Goal: Task Accomplishment & Management: Complete application form

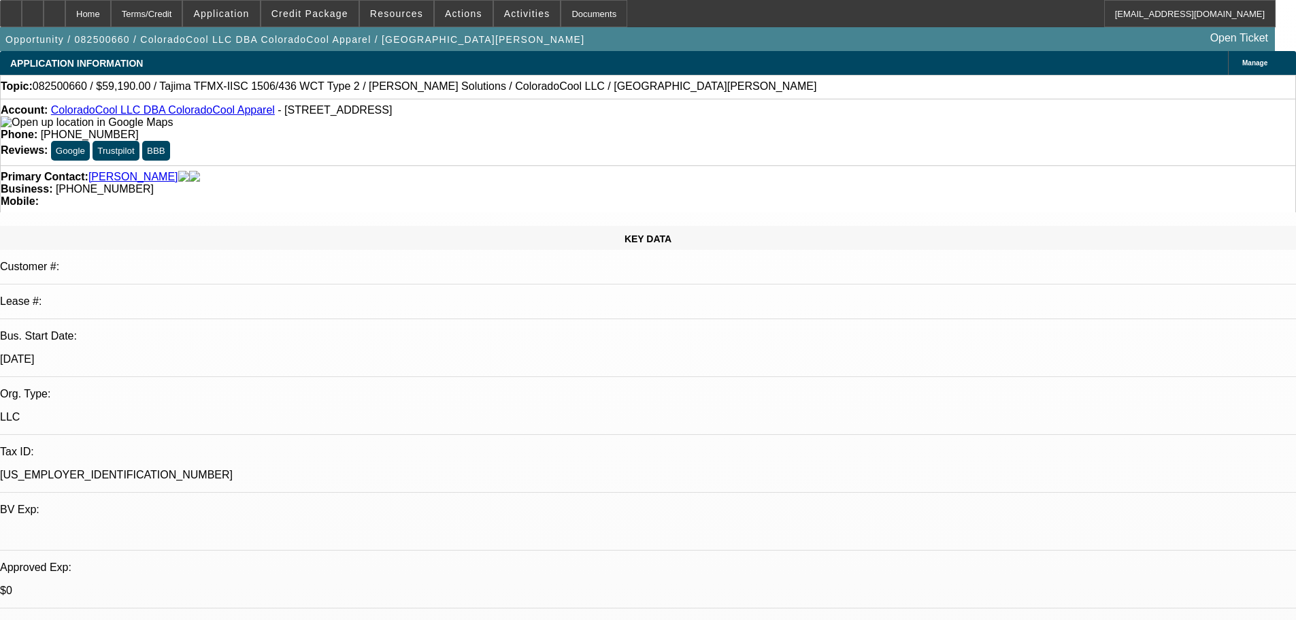
select select "0"
select select "2"
select select "0"
select select "6"
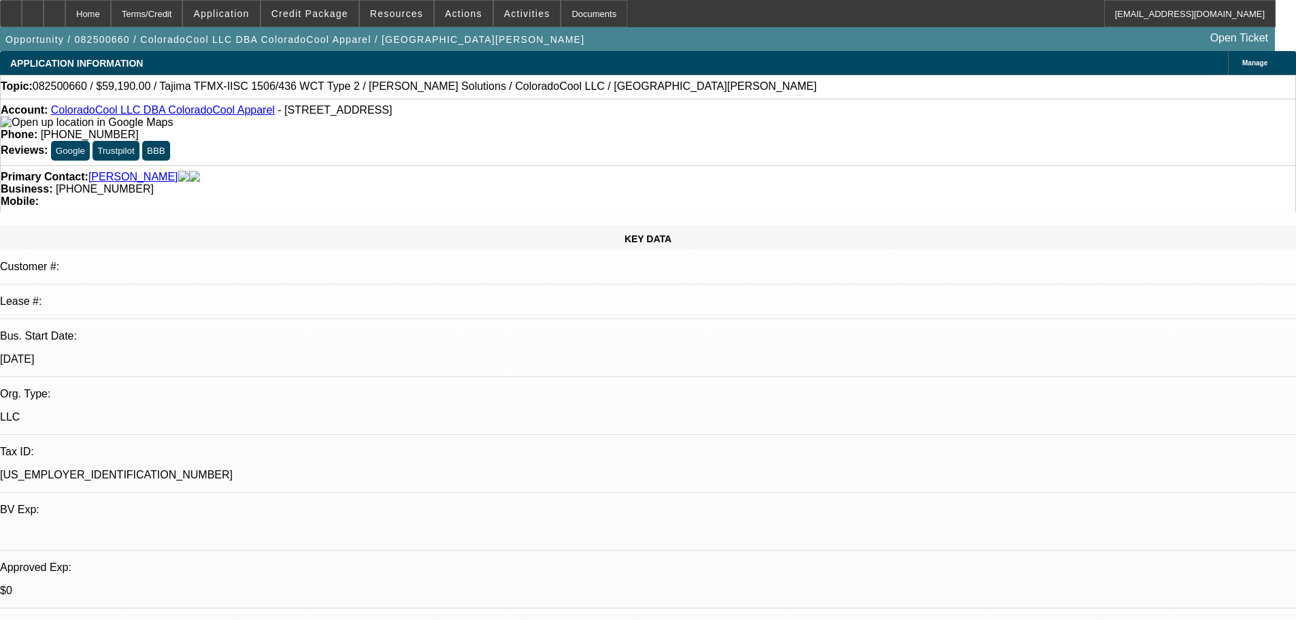
select select "0"
select select "2"
select select "0"
select select "6"
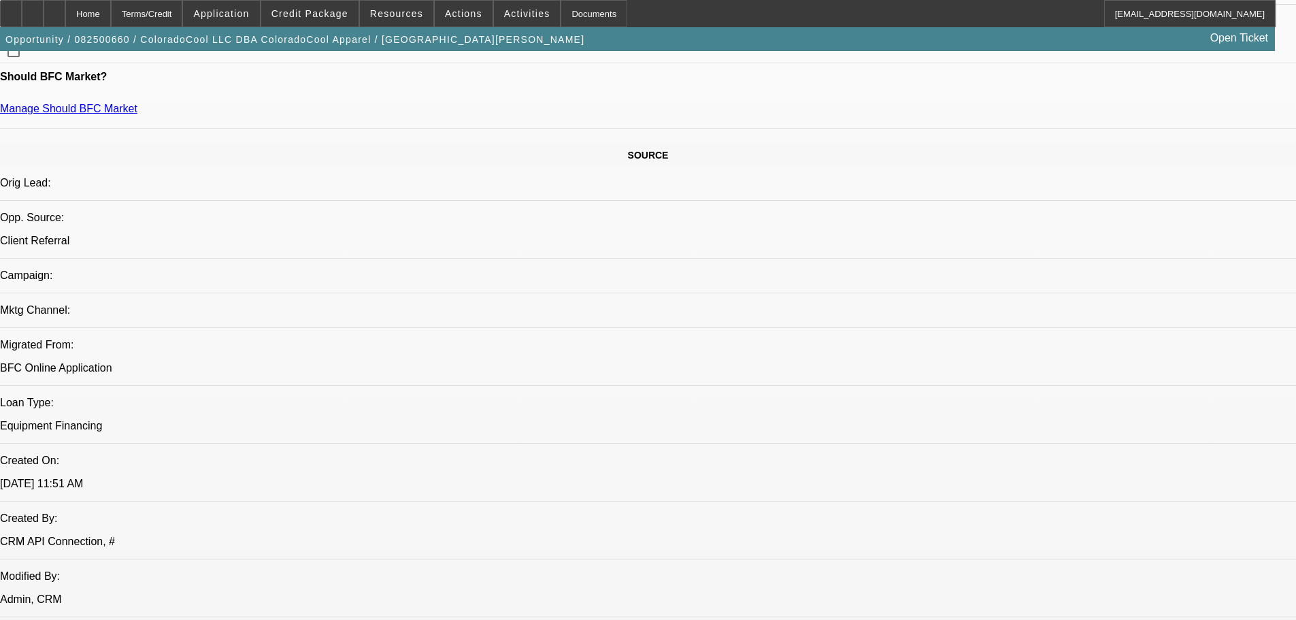
scroll to position [450, 0]
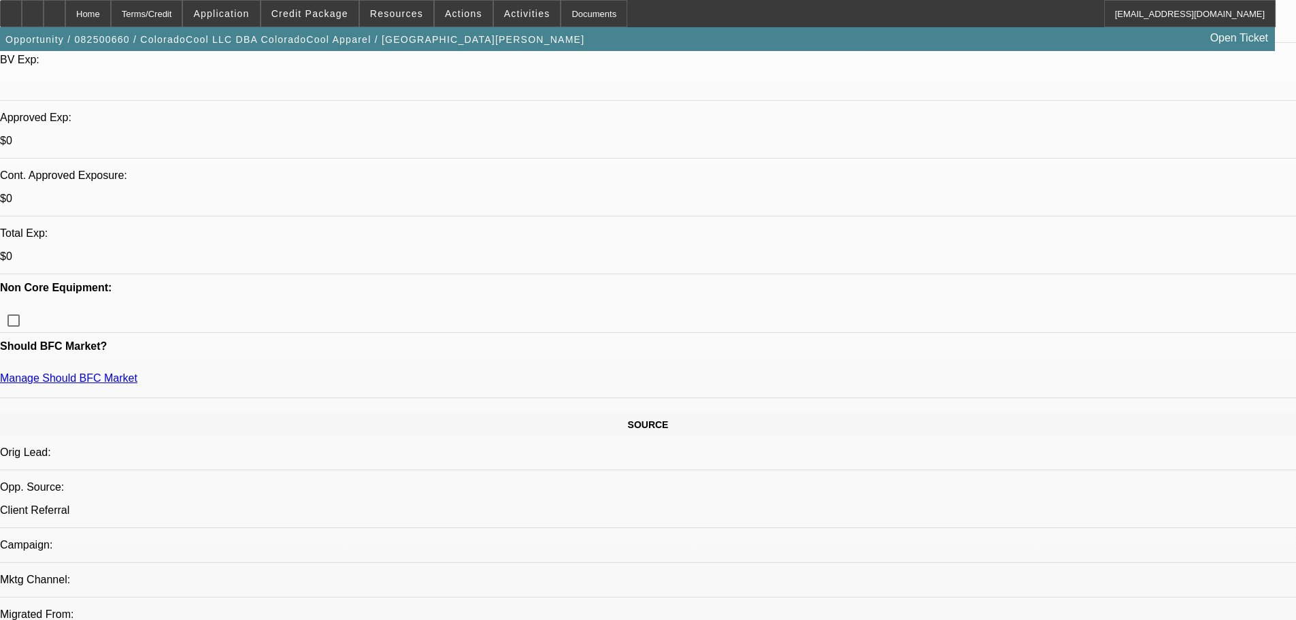
click at [330, 11] on span "Credit Package" at bounding box center [309, 13] width 77 height 11
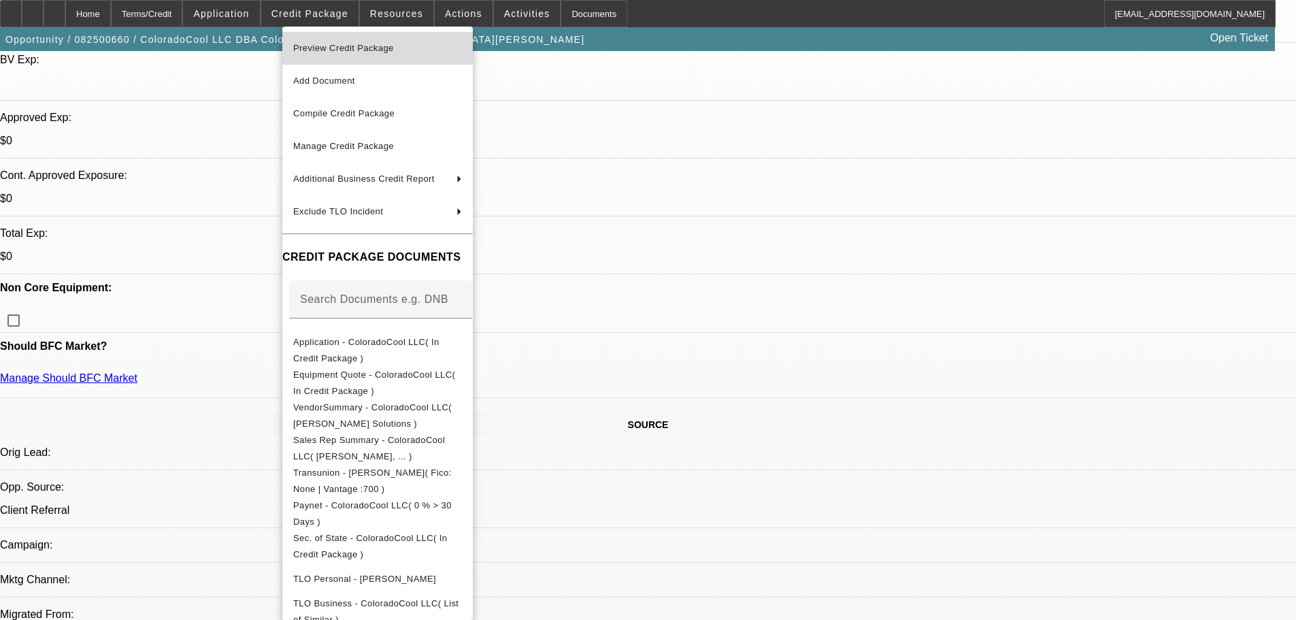
click at [348, 47] on span "Preview Credit Package" at bounding box center [343, 48] width 101 height 10
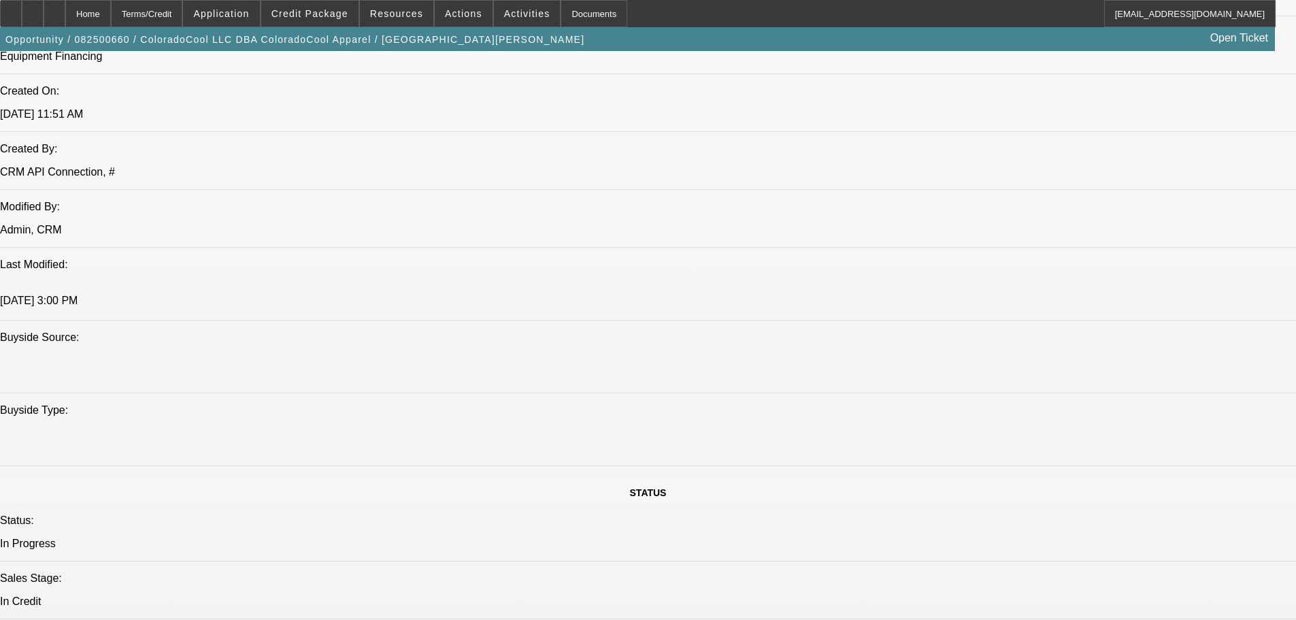
scroll to position [1564, 0]
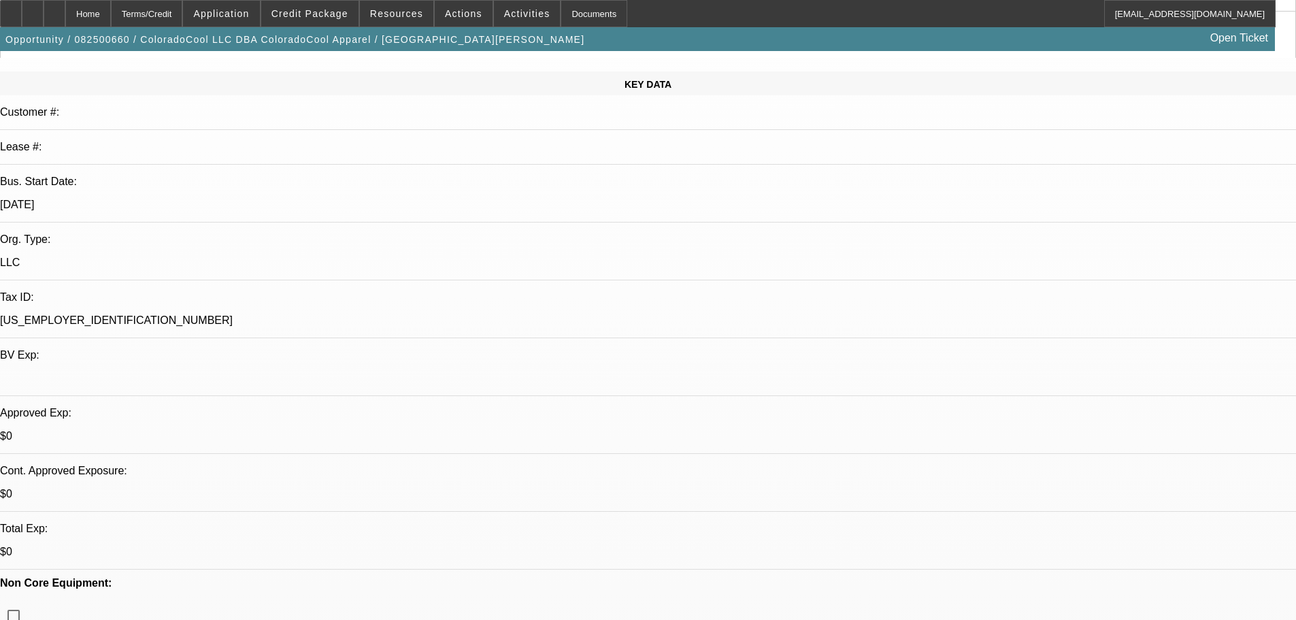
scroll to position [476, 0]
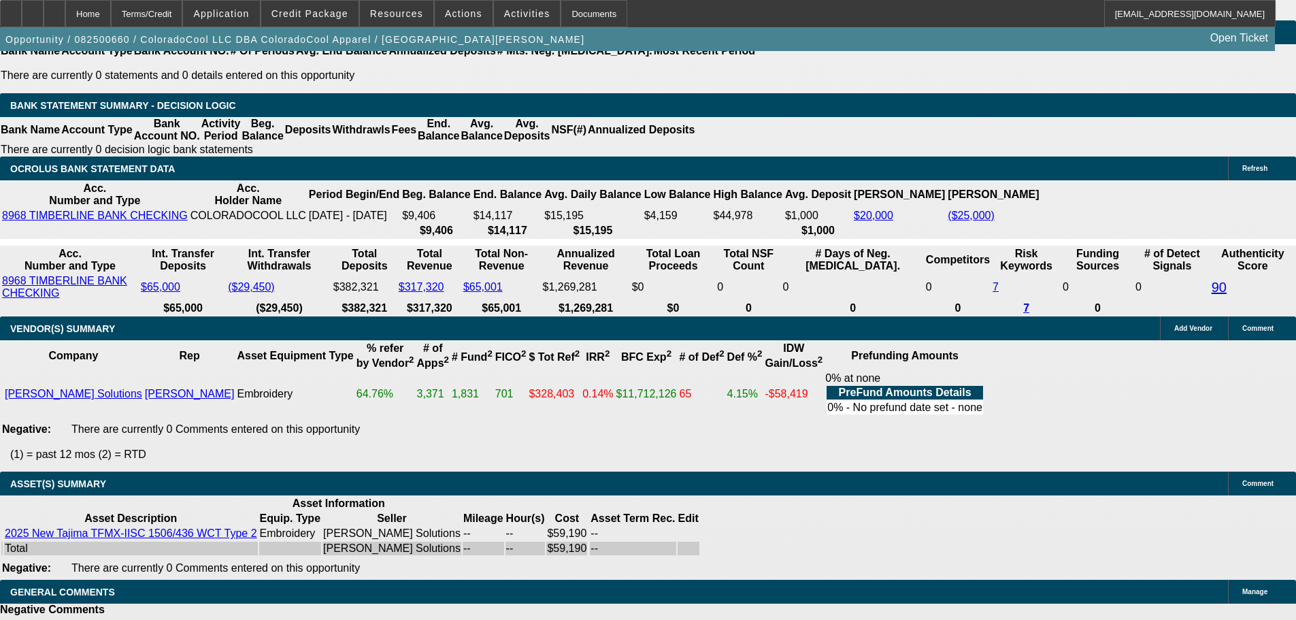
scroll to position [2422, 0]
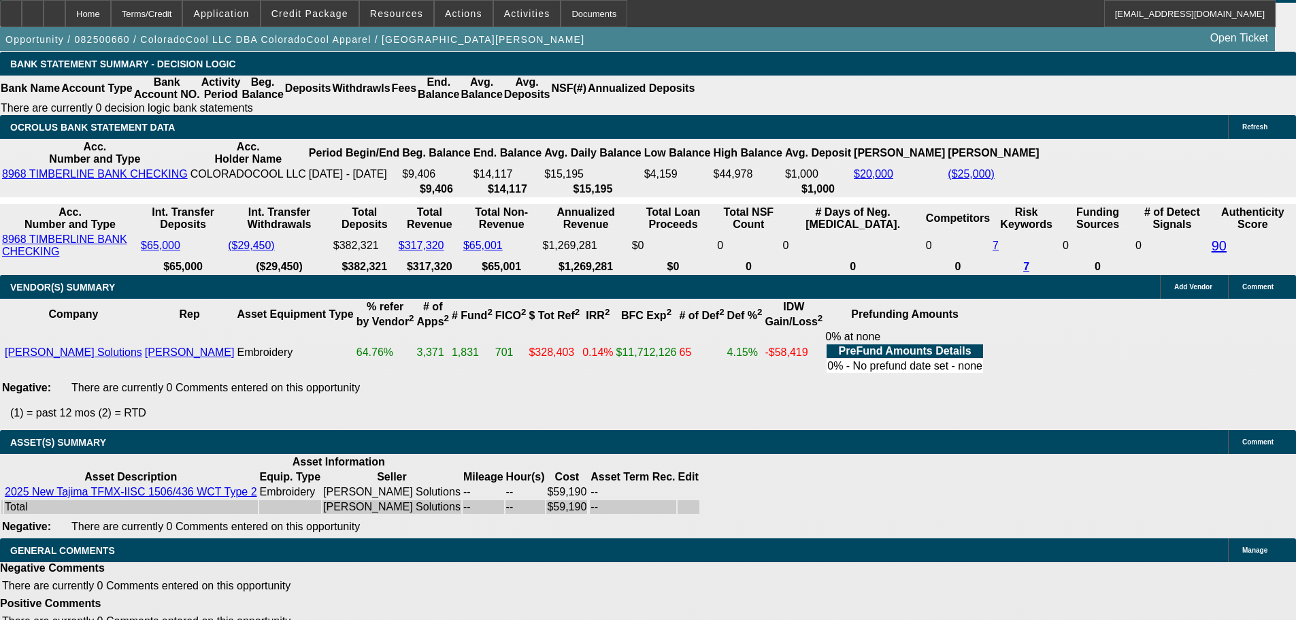
select select "5"
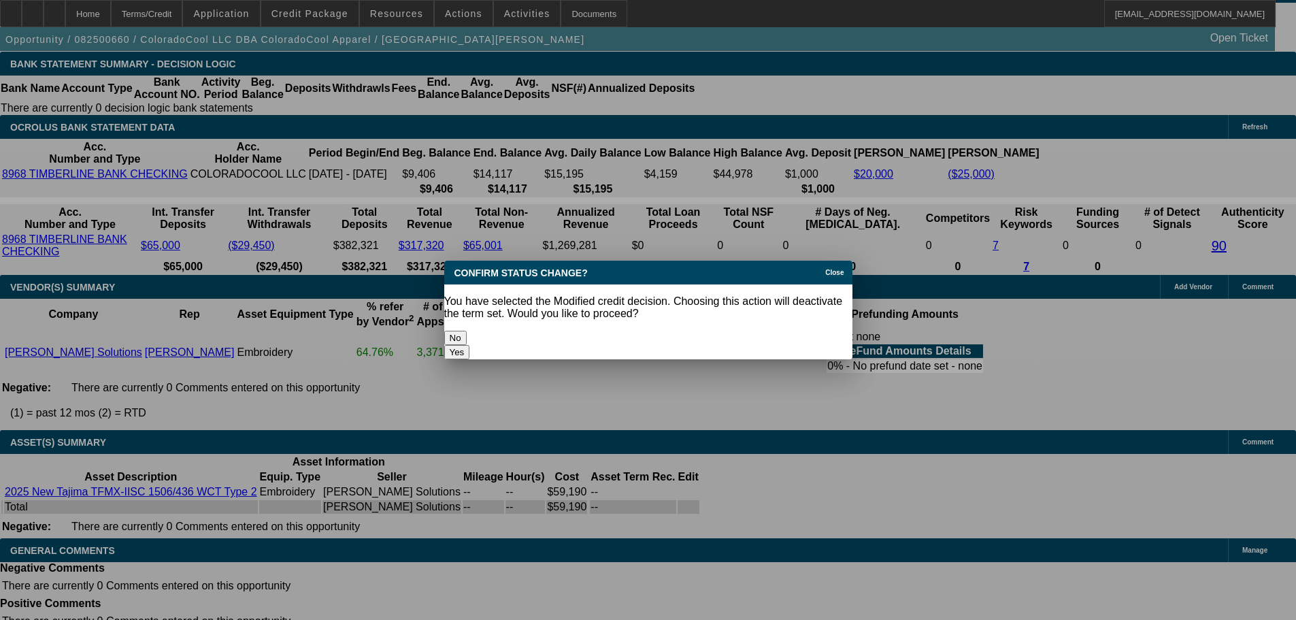
scroll to position [0, 0]
click at [470, 345] on button "Yes" at bounding box center [457, 352] width 26 height 14
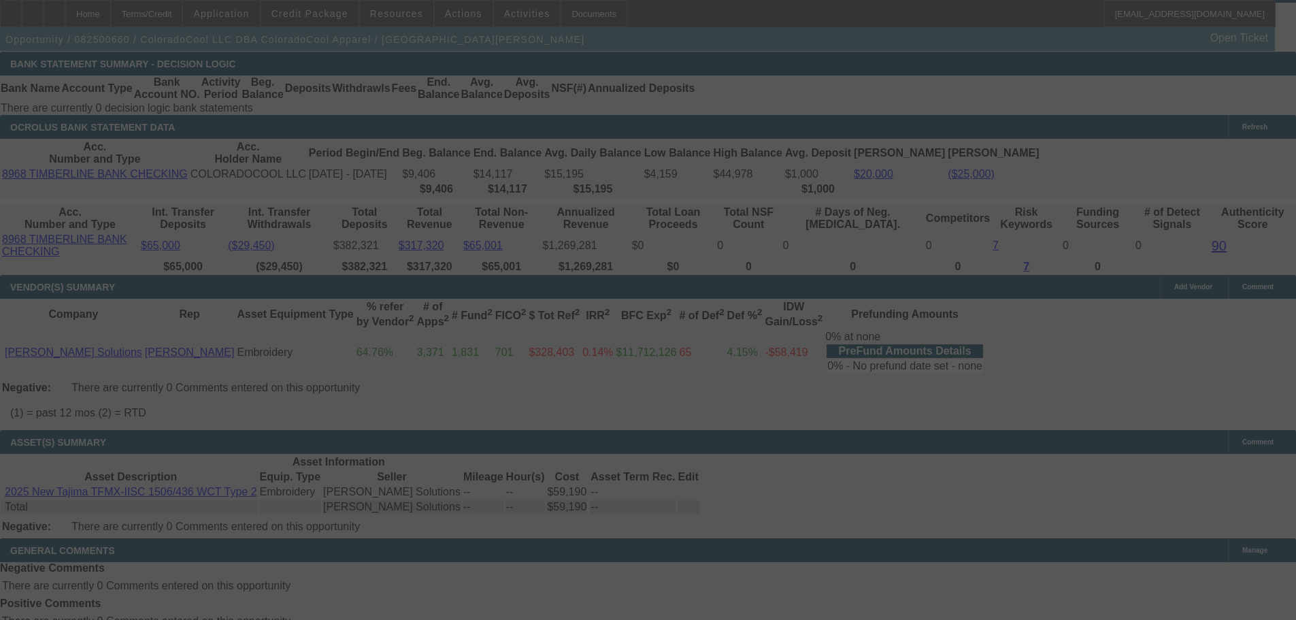
scroll to position [2392, 0]
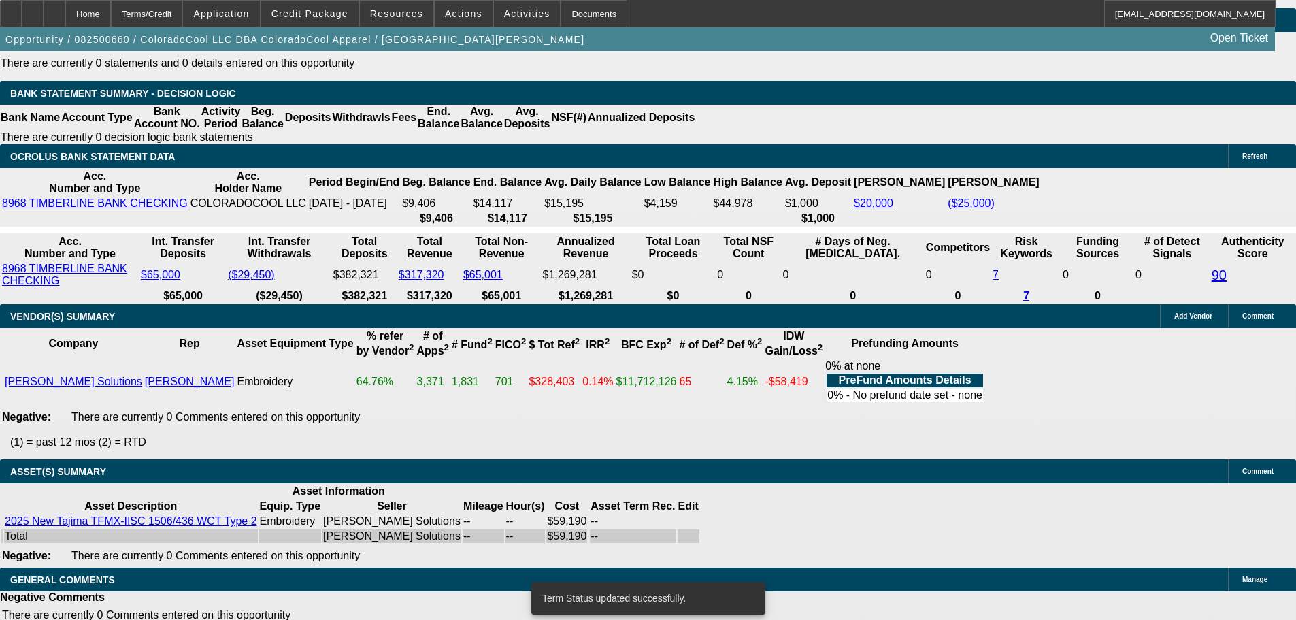
select select "0"
select select "2"
select select "0"
select select "6"
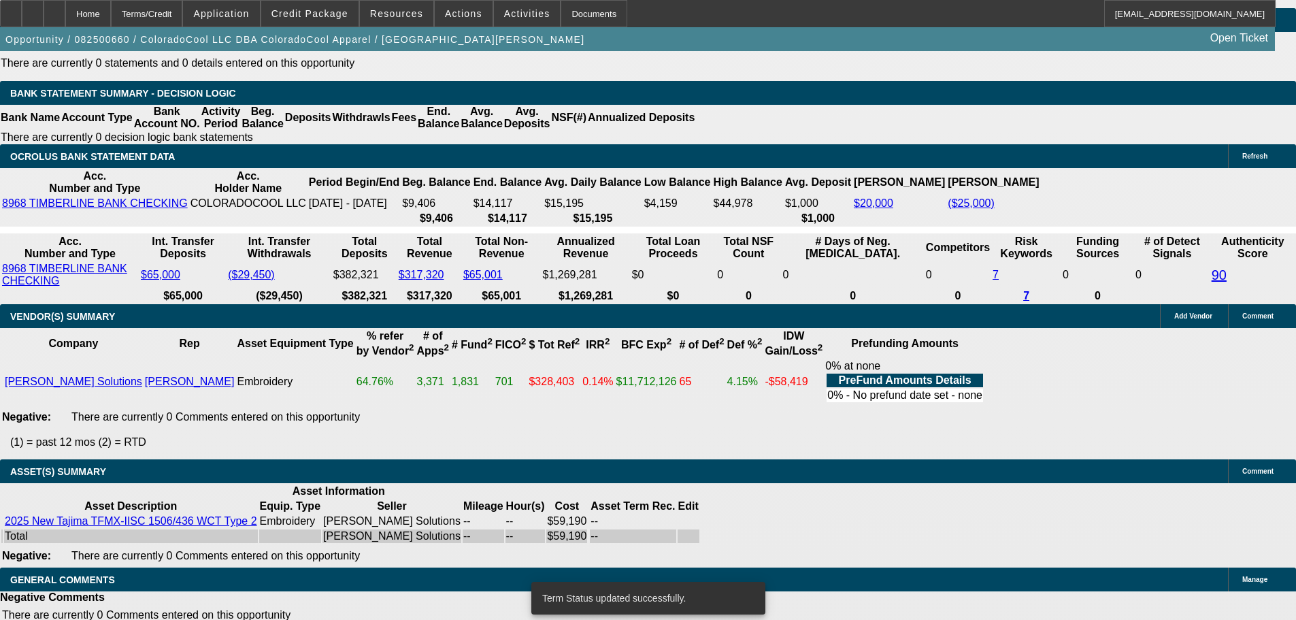
select select "0"
select select "2"
select select "0"
select select "6"
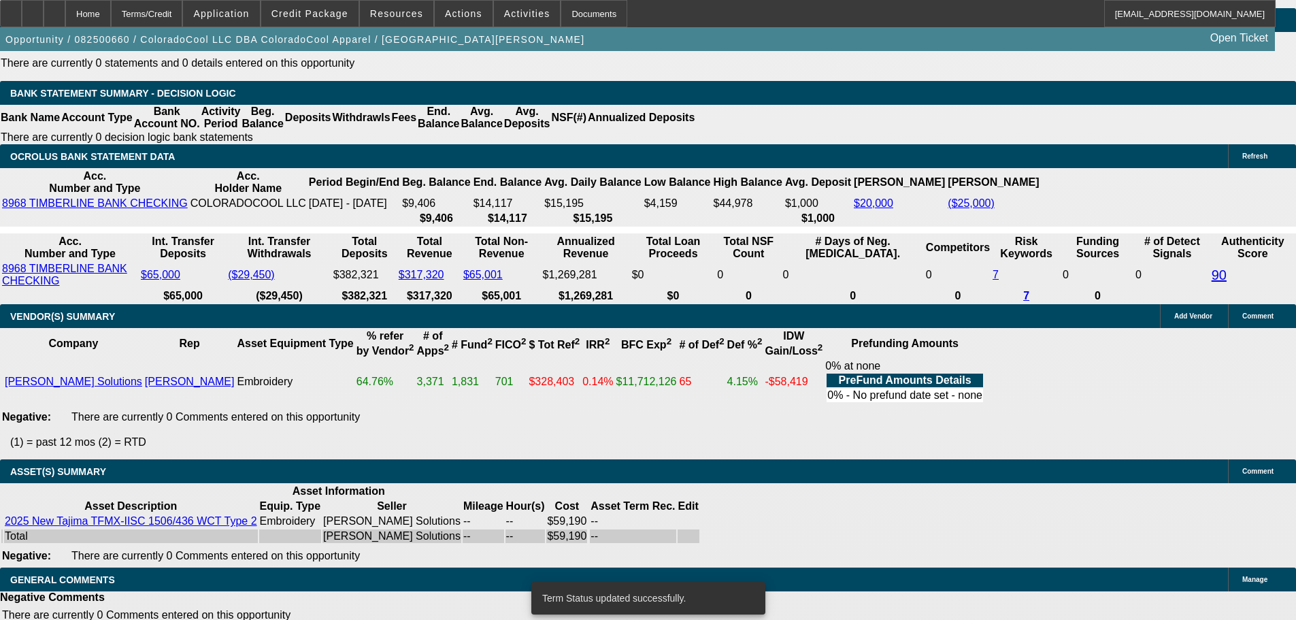
select select "0"
select select "2"
select select "0"
select select "6"
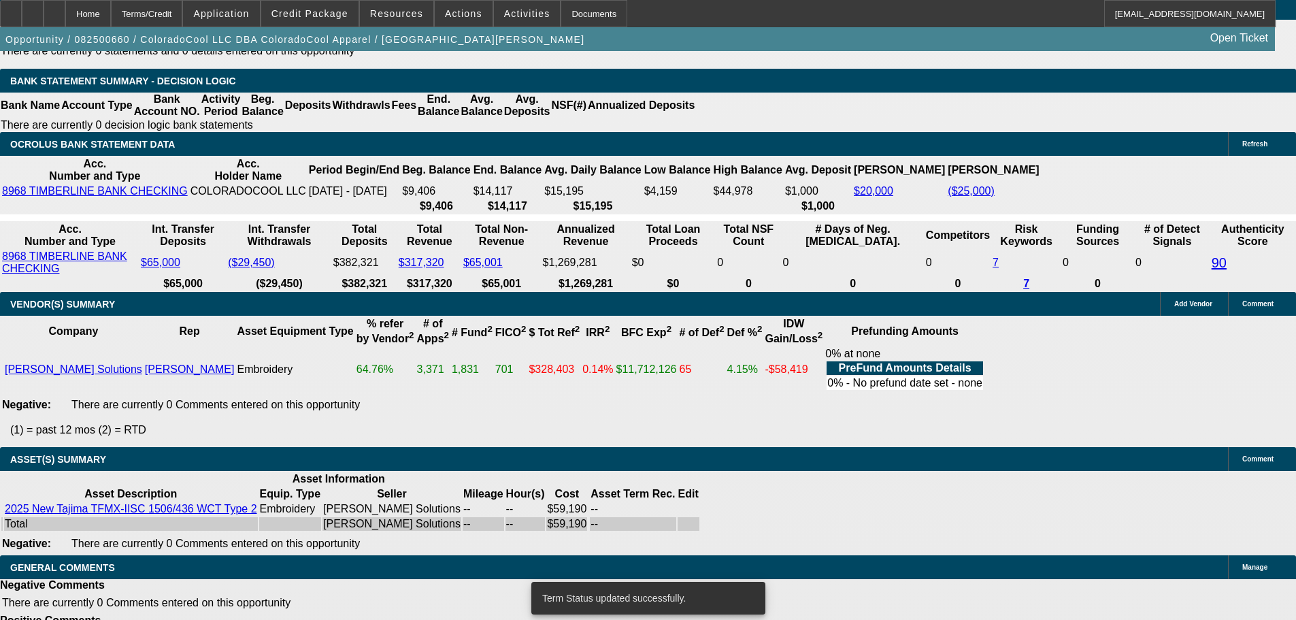
scroll to position [2422, 0]
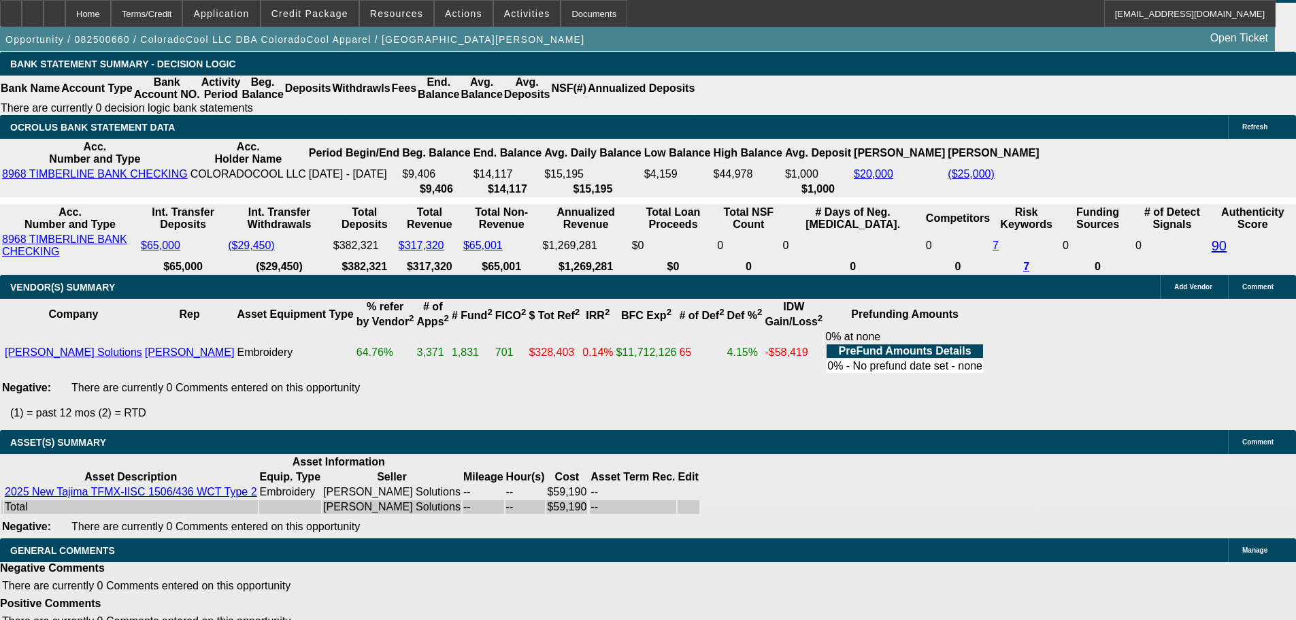
select select "5"
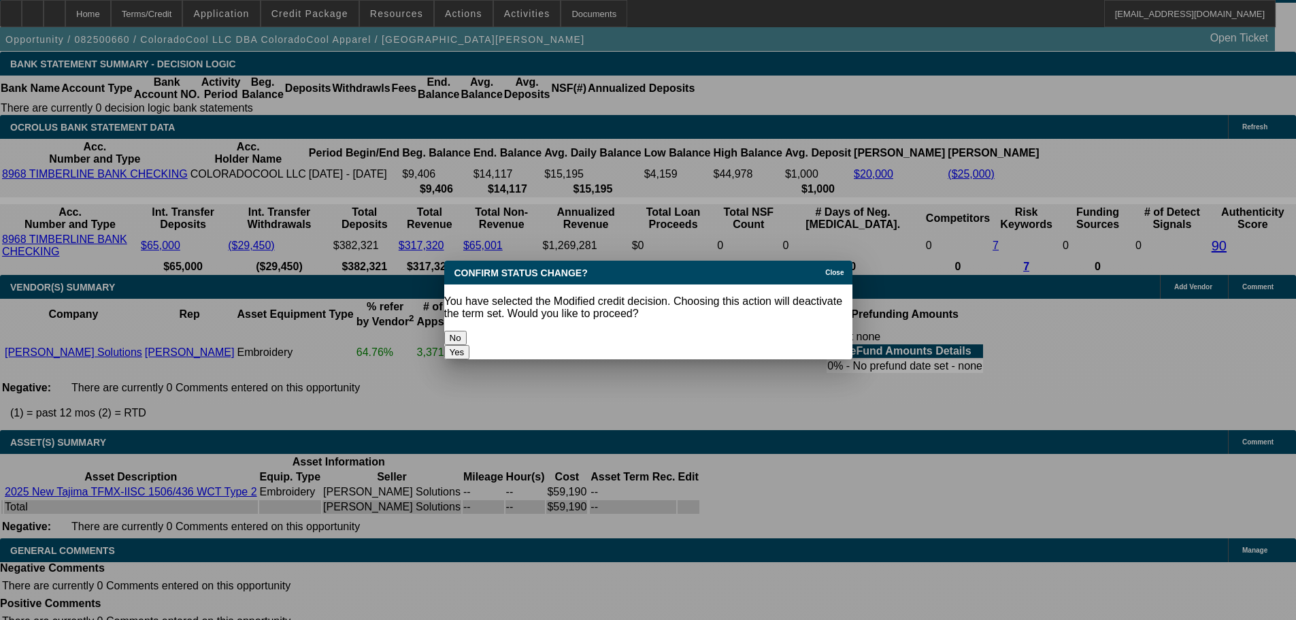
click at [470, 345] on button "Yes" at bounding box center [457, 352] width 26 height 14
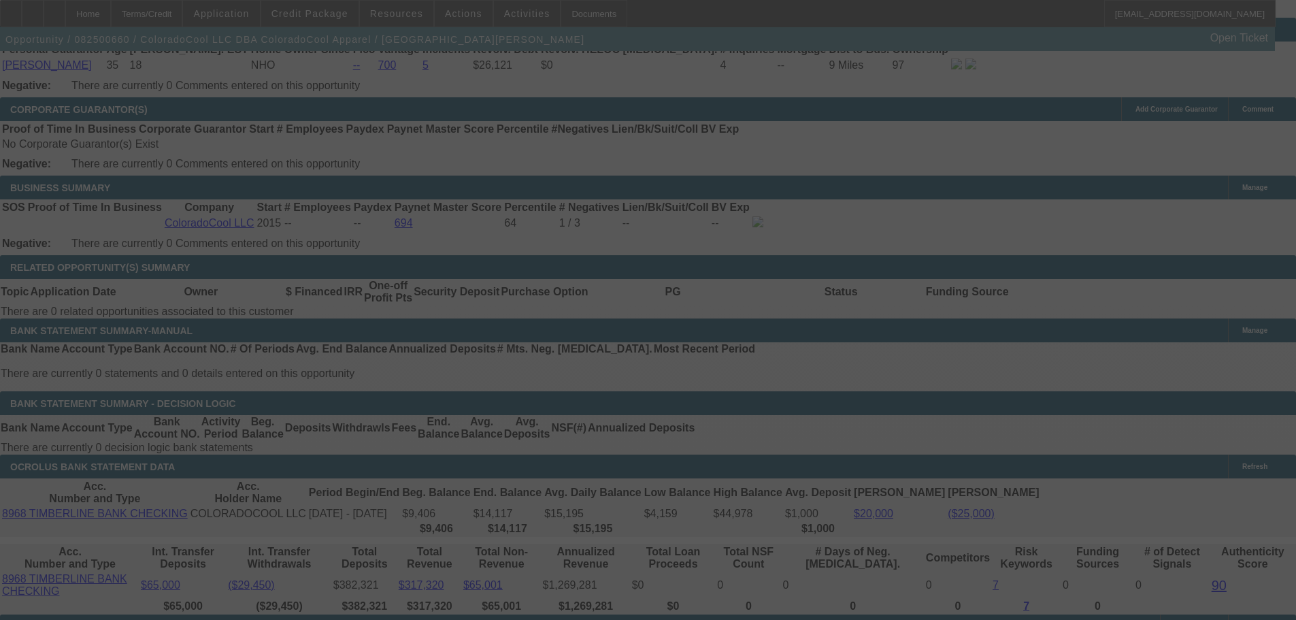
scroll to position [2082, 0]
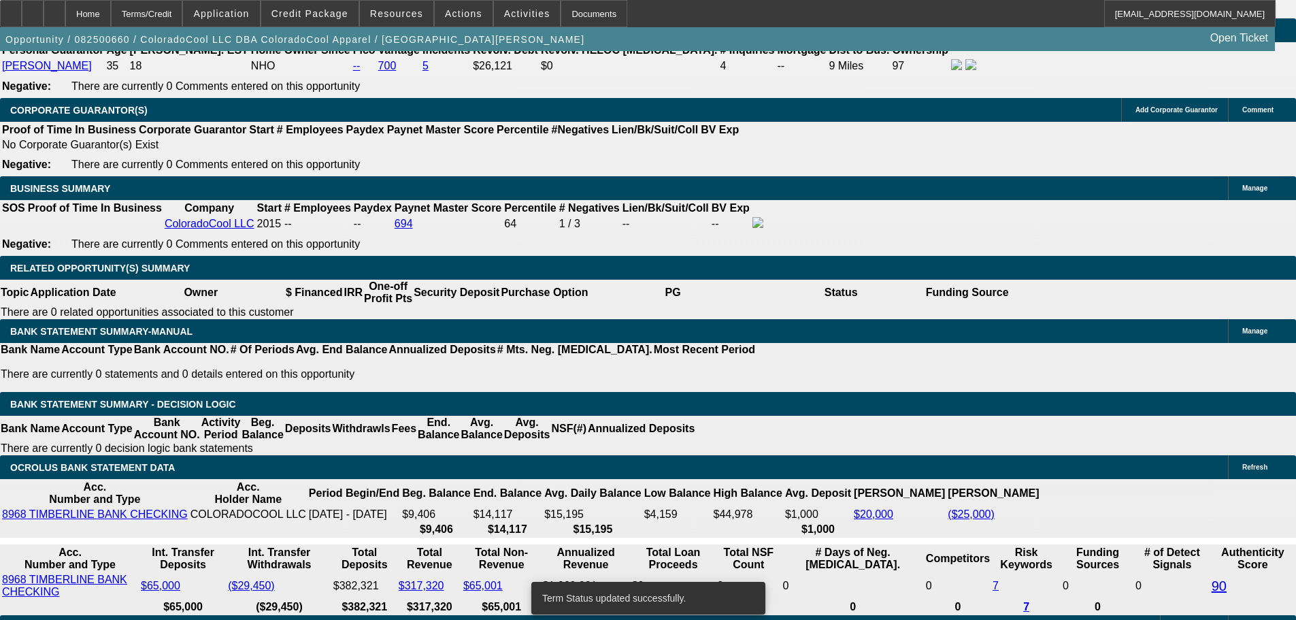
select select "0"
select select "2"
select select "0"
select select "6"
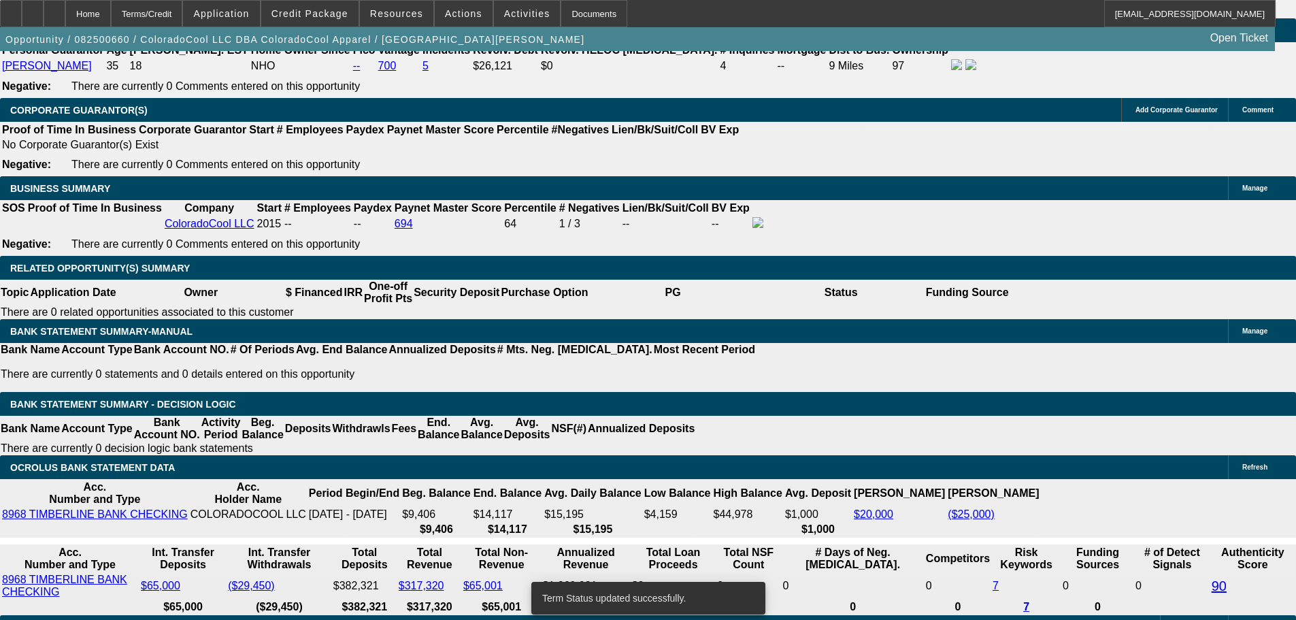
select select "0"
select select "2"
select select "0"
select select "6"
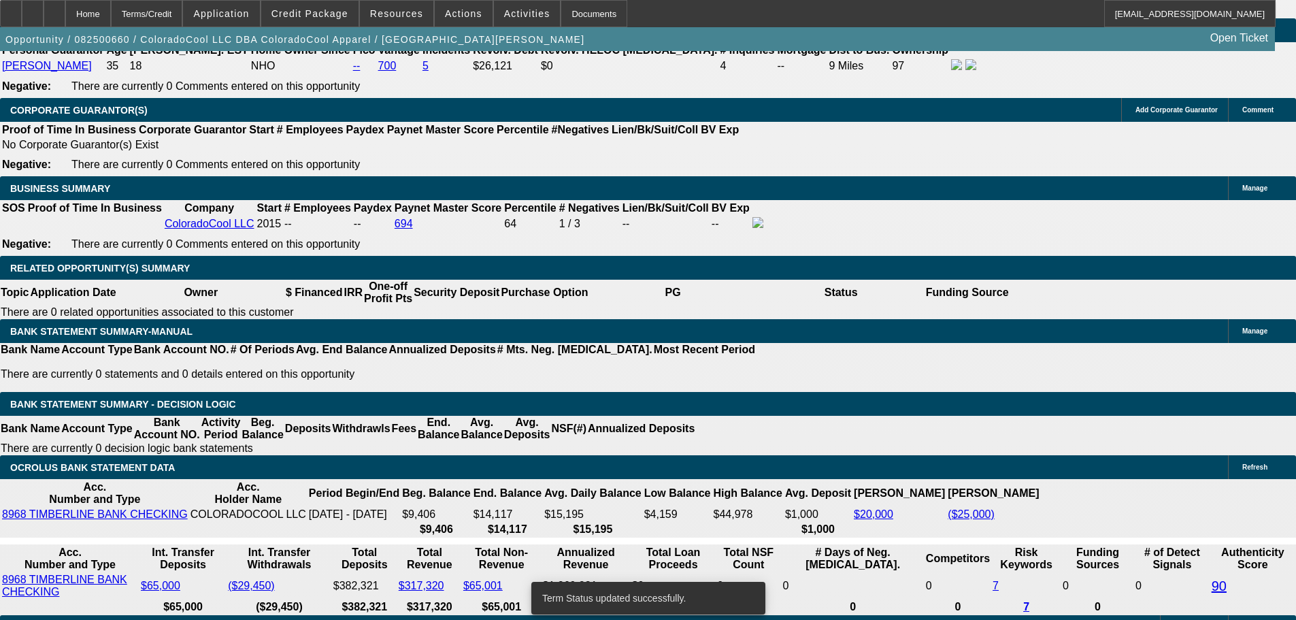
select select "0"
select select "2"
select select "0"
select select "6"
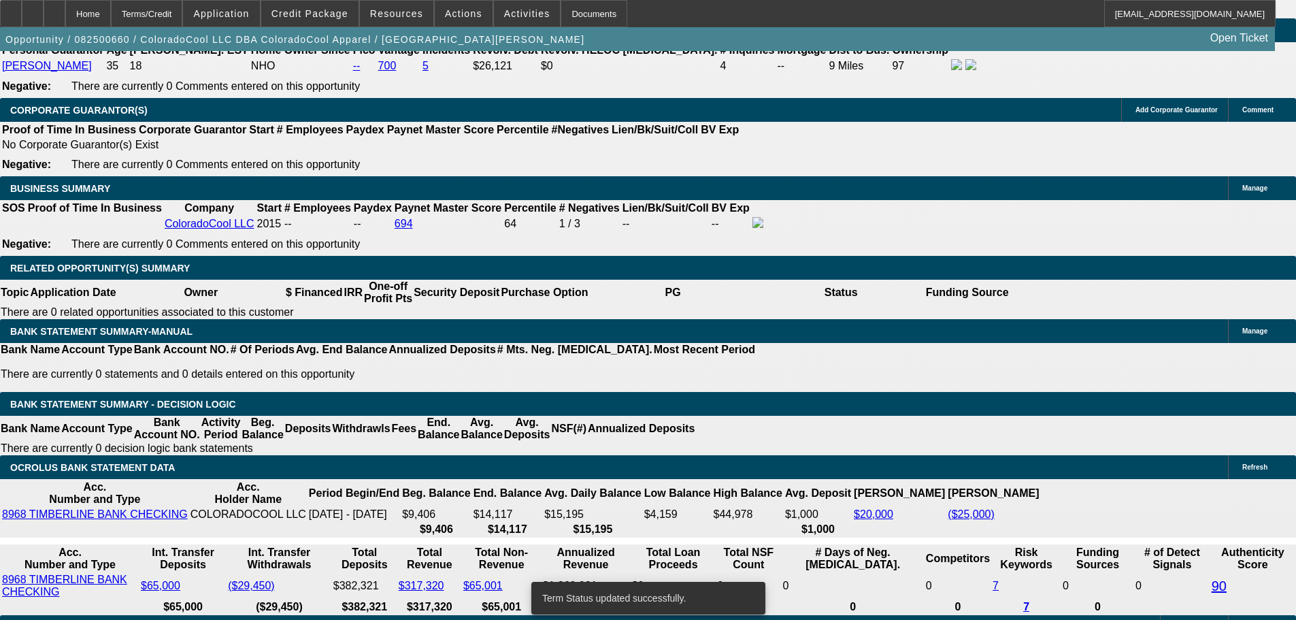
select select "0"
select select "2"
select select "0"
select select "6"
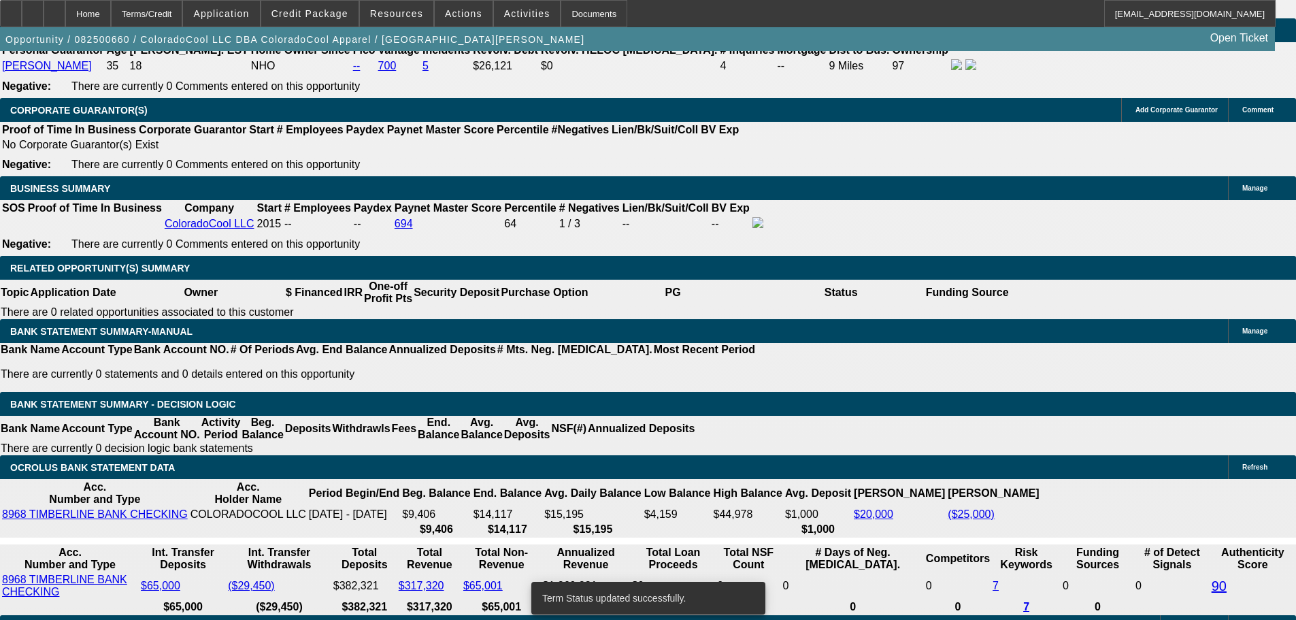
scroll to position [2059, 0]
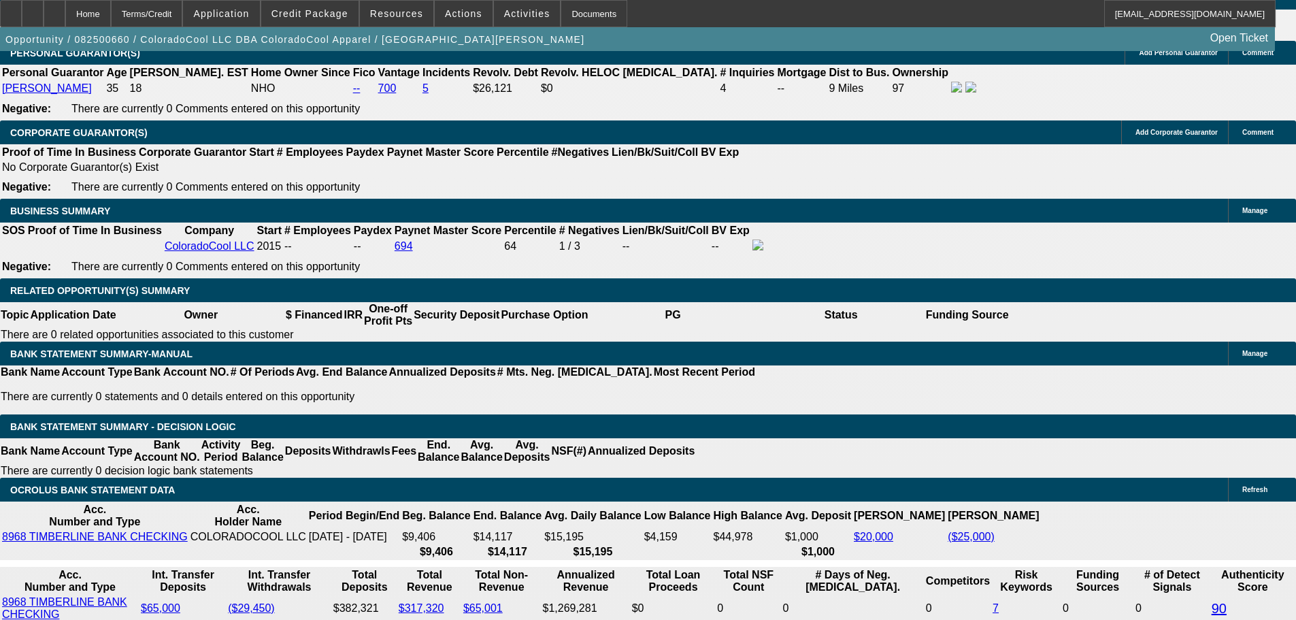
drag, startPoint x: 461, startPoint y: 294, endPoint x: 558, endPoint y: 292, distance: 97.3
type input "UNKNOWN"
type input "11"
type input "$1,694.66"
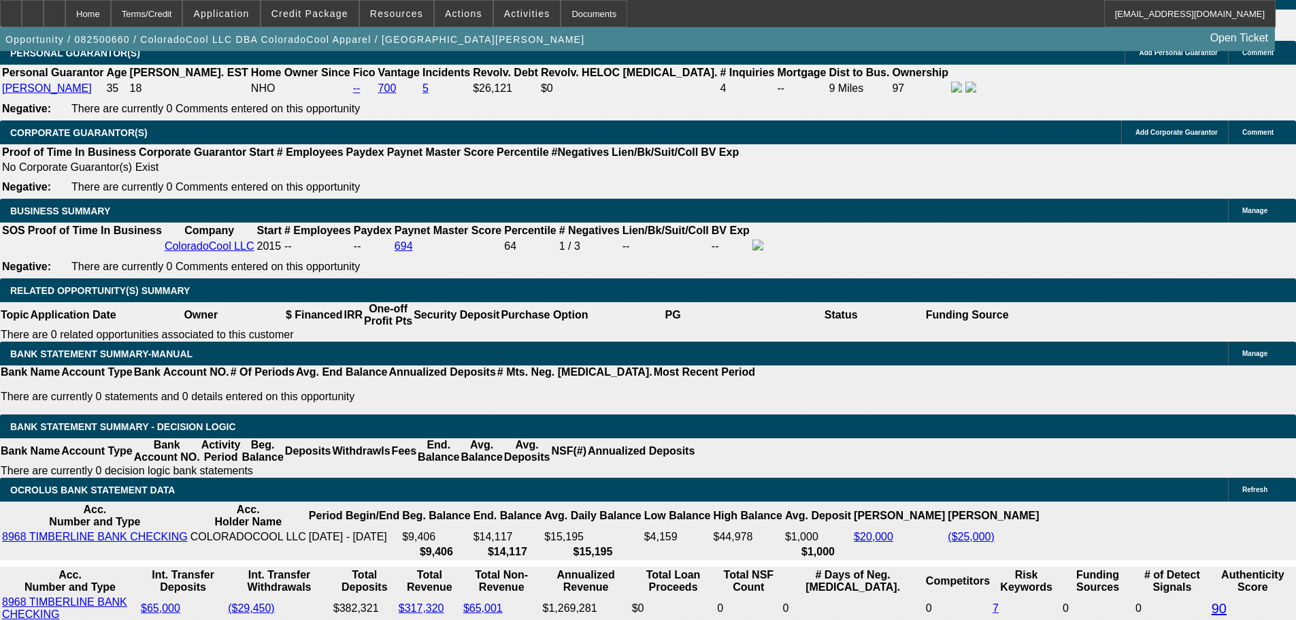
type input "$847.33"
type input "$2,253.26"
type input "$1,126.63"
type input "11"
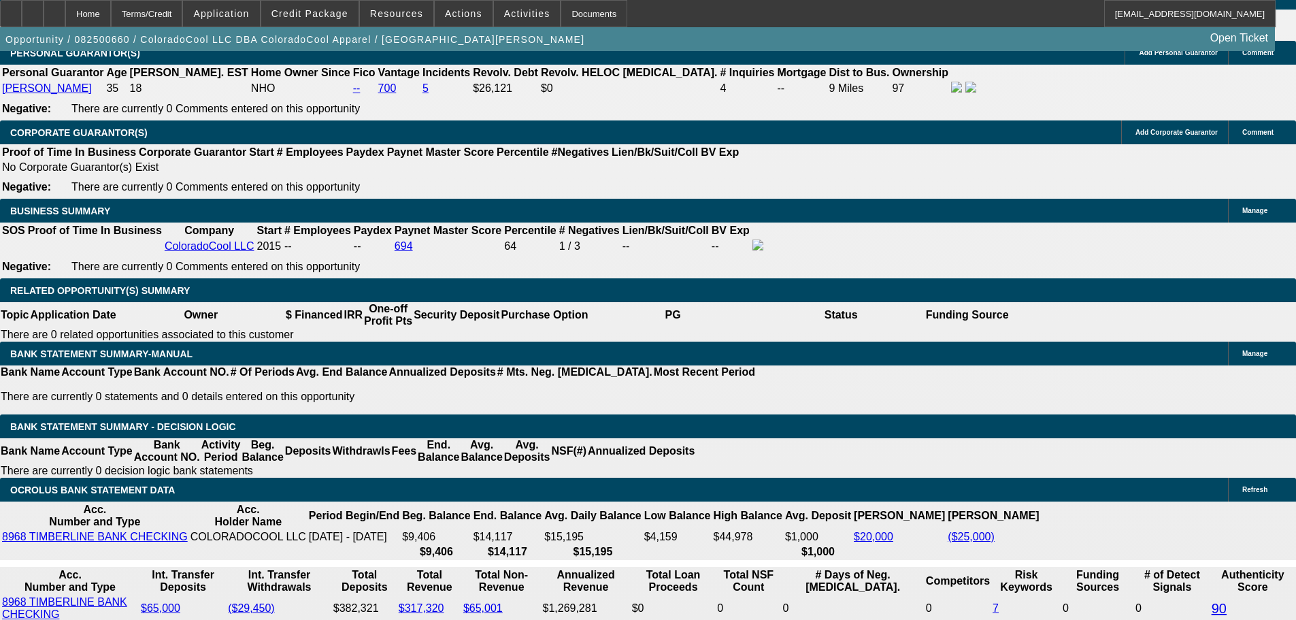
type input "10."
type input "UNKNOWN"
type input "$1,257.61"
type input "$2,515.22"
type input "10.8"
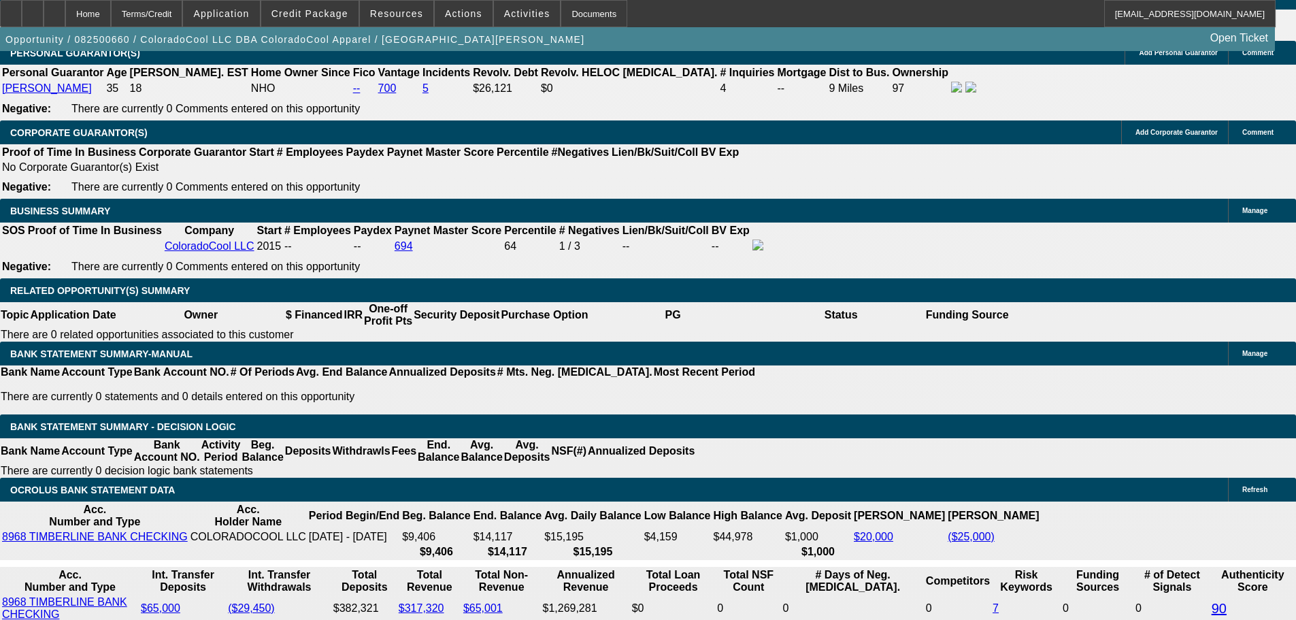
type input "0"
type input "$1,281.04"
type input "$2,562.08"
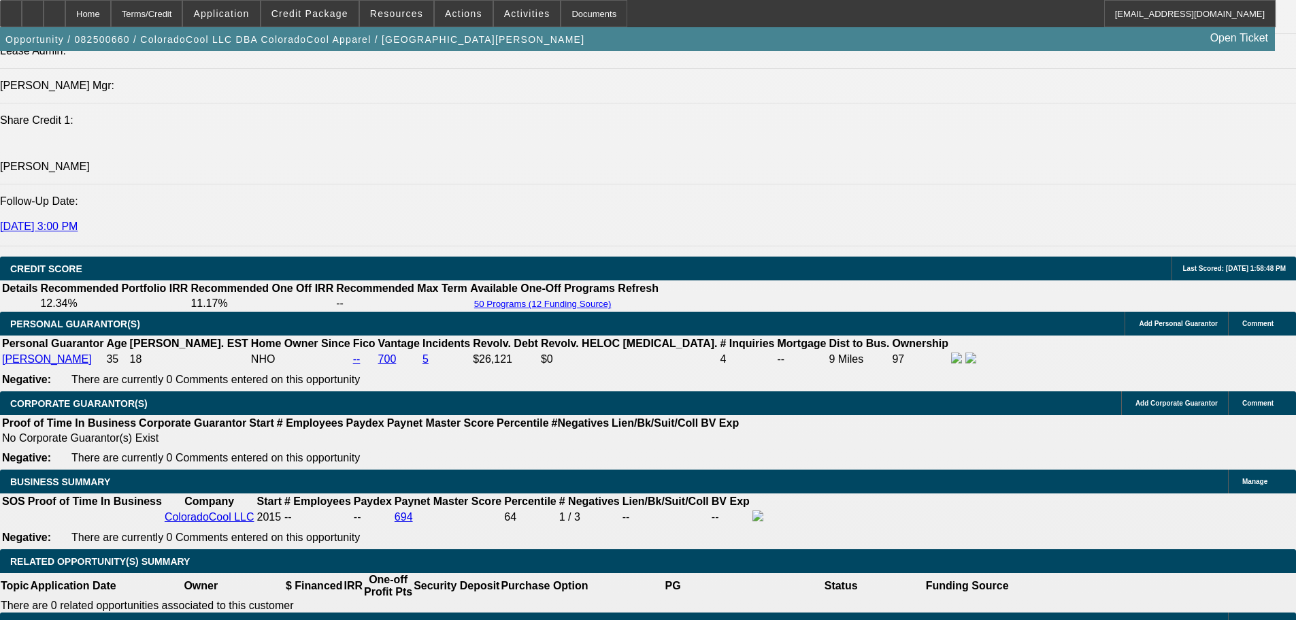
scroll to position [1787, 0]
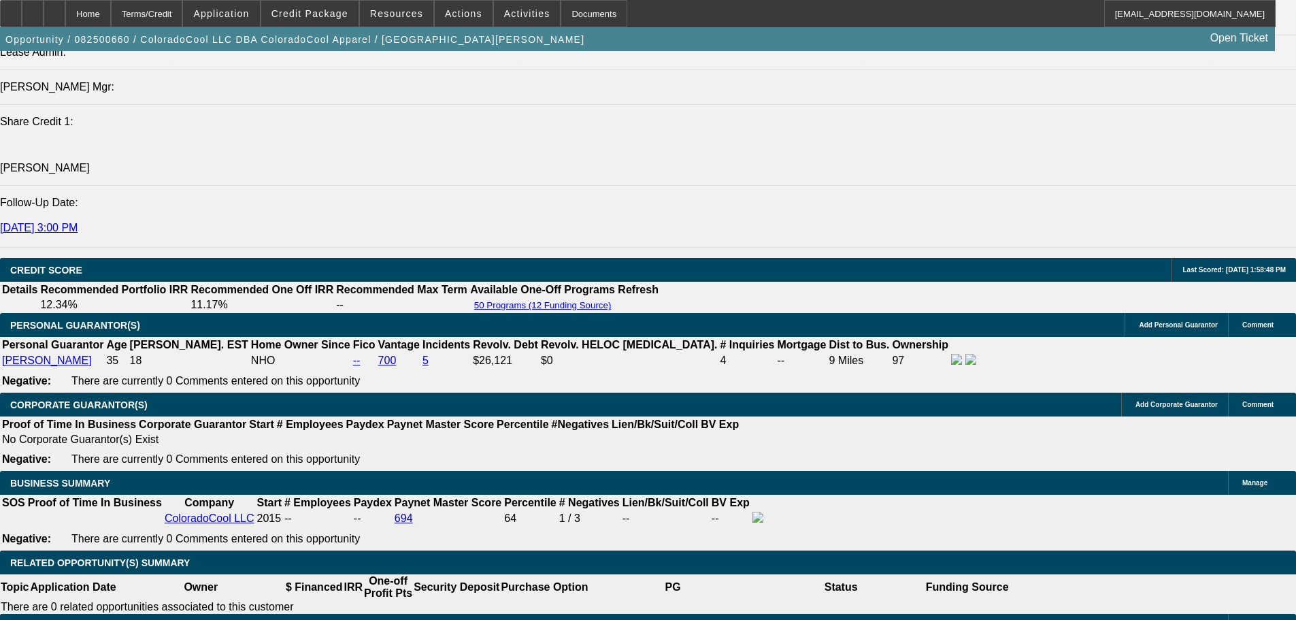
type input "$0.00"
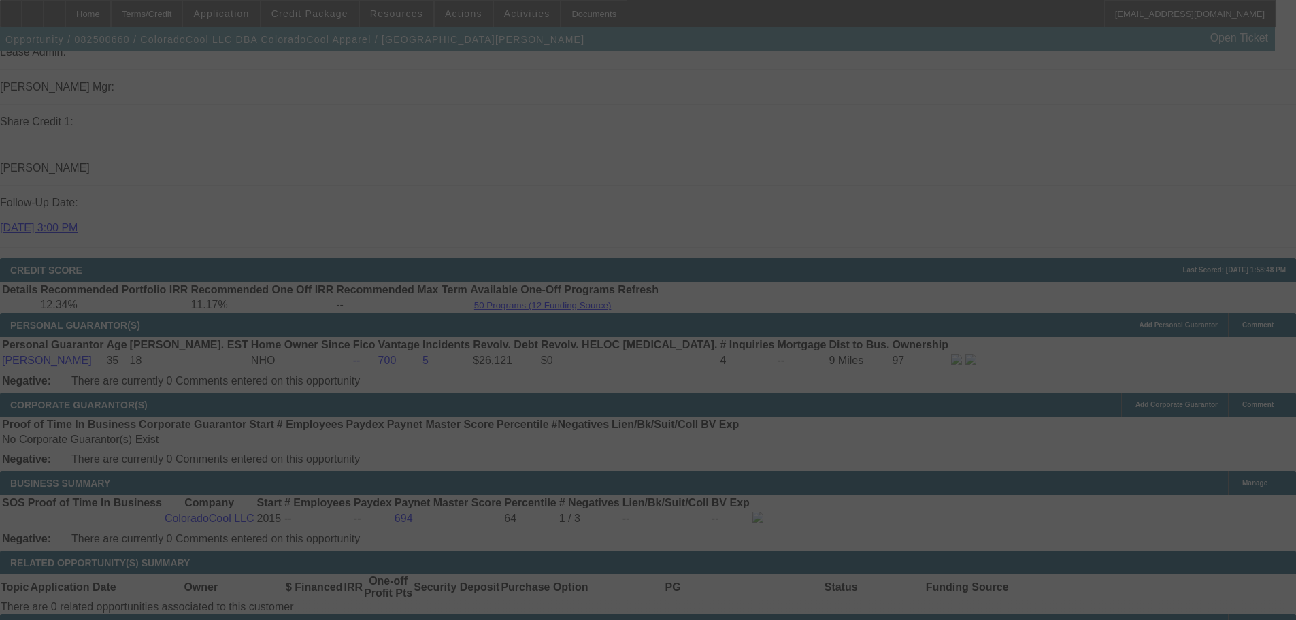
select select "0"
select select "2"
select select "0"
select select "6"
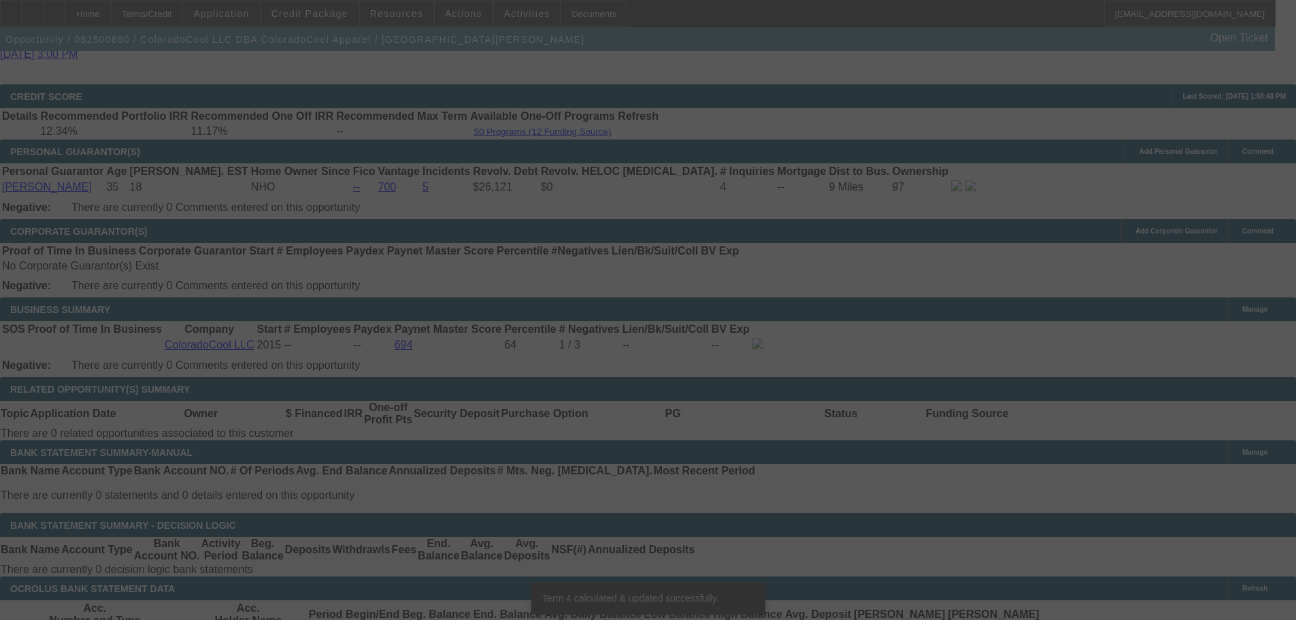
scroll to position [2195, 0]
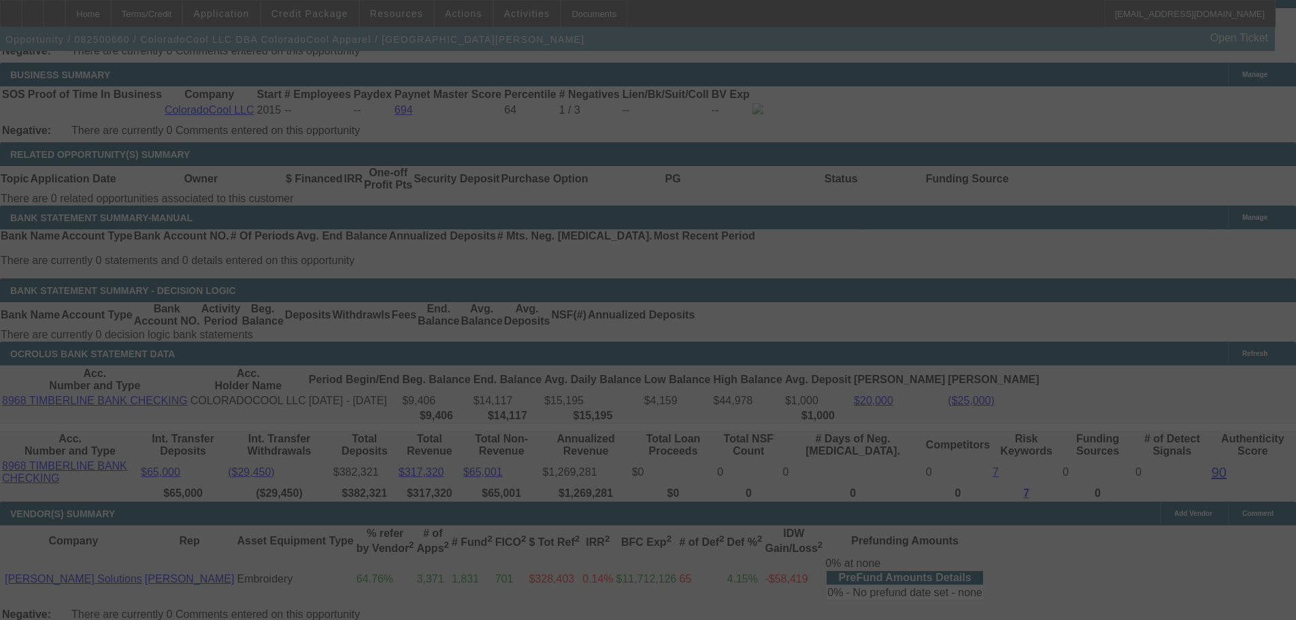
select select "0"
select select "2"
select select "0"
select select "6"
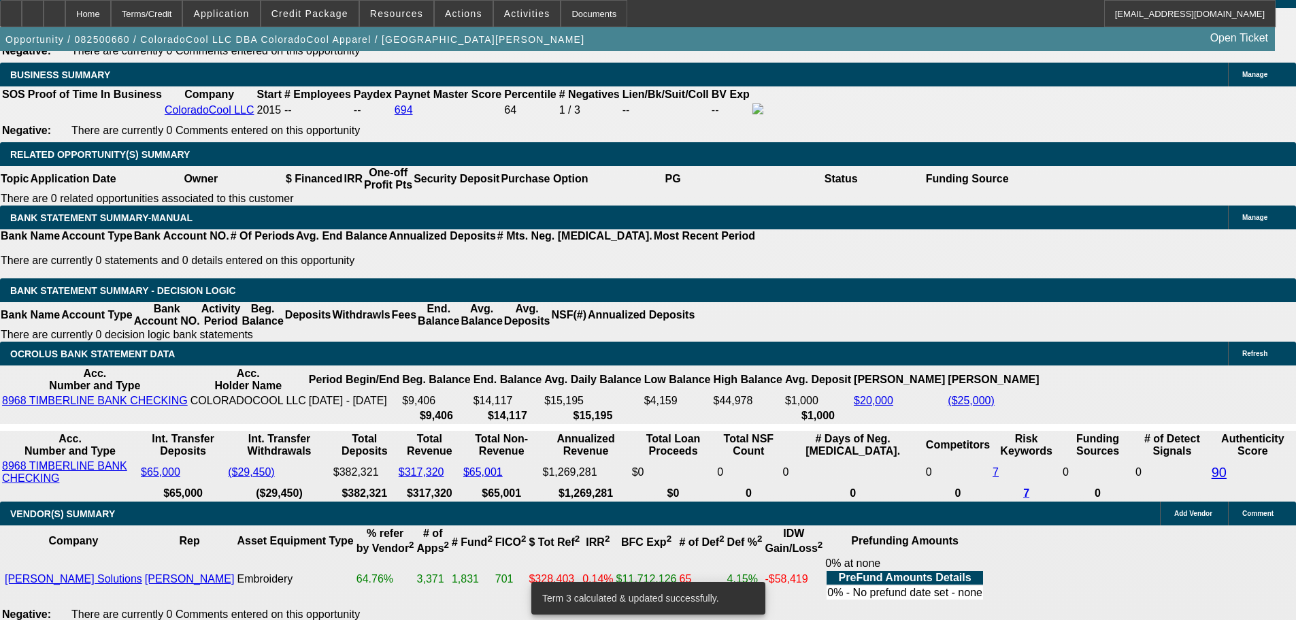
scroll to position [2059, 0]
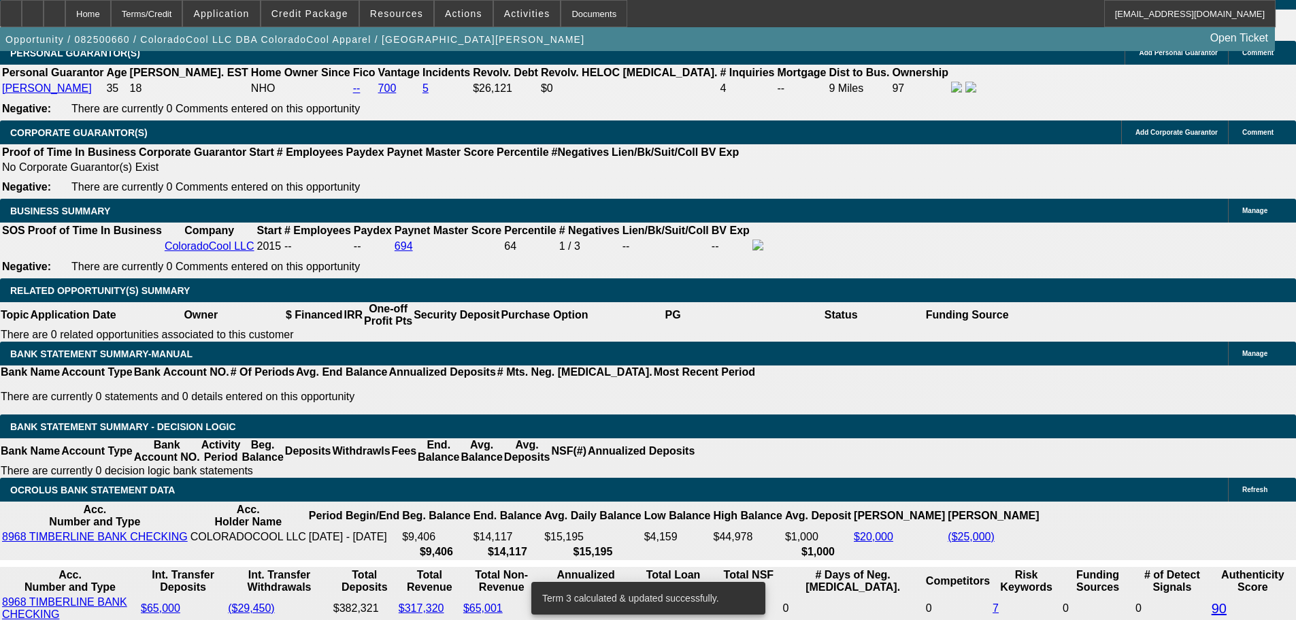
drag, startPoint x: 290, startPoint y: 294, endPoint x: 363, endPoint y: 309, distance: 74.2
type input "UNKNOWN"
type input "11"
type input "$2,023.56"
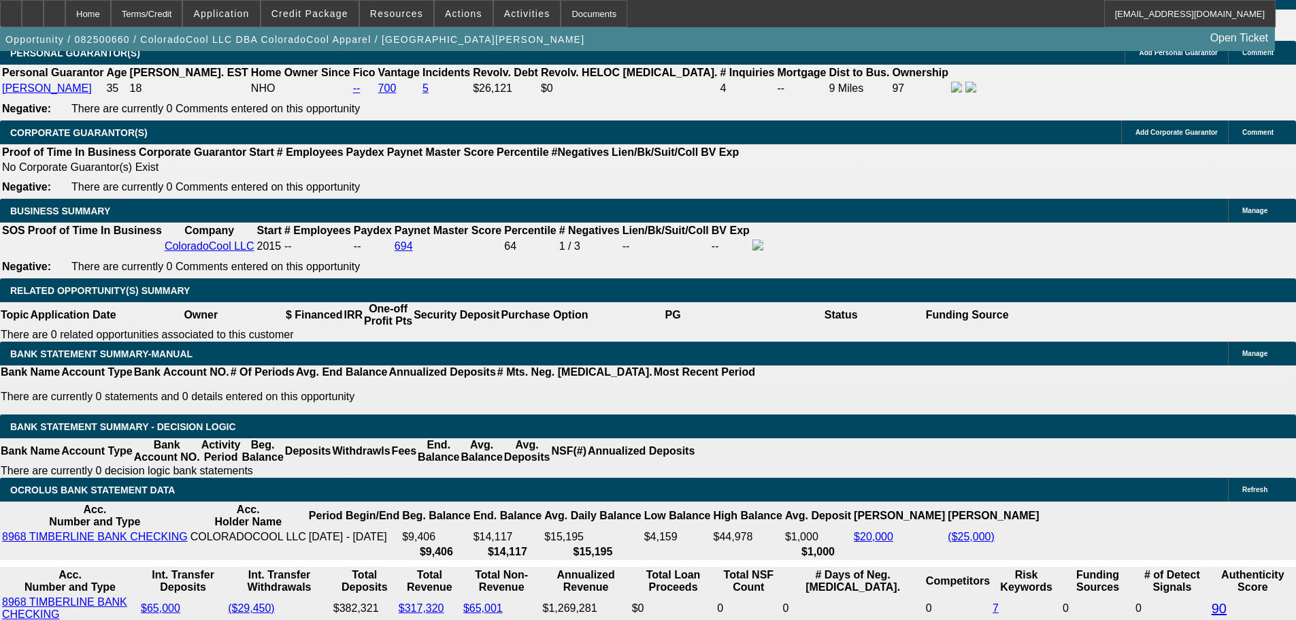
type input "$1,011.78"
type input "$2,573.86"
type input "$1,286.93"
type input "11"
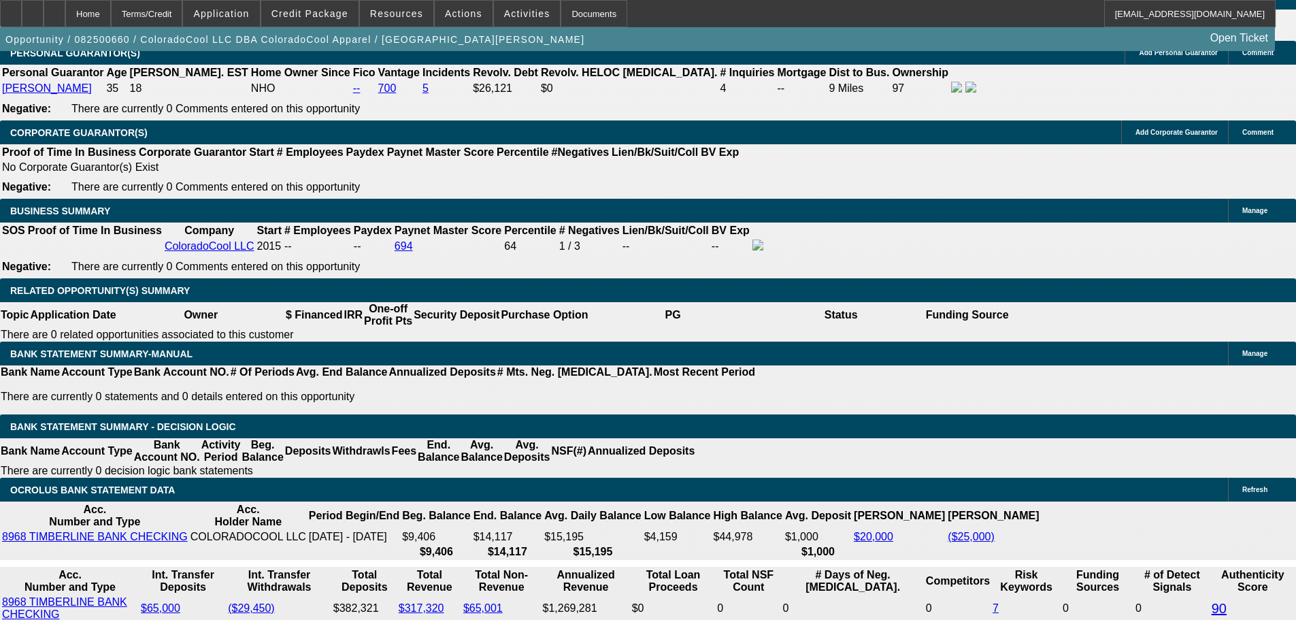
type input "11."
type input "UNKNOWN"
type input "11.2"
type input "$2,265.40"
type input "$1,132.70"
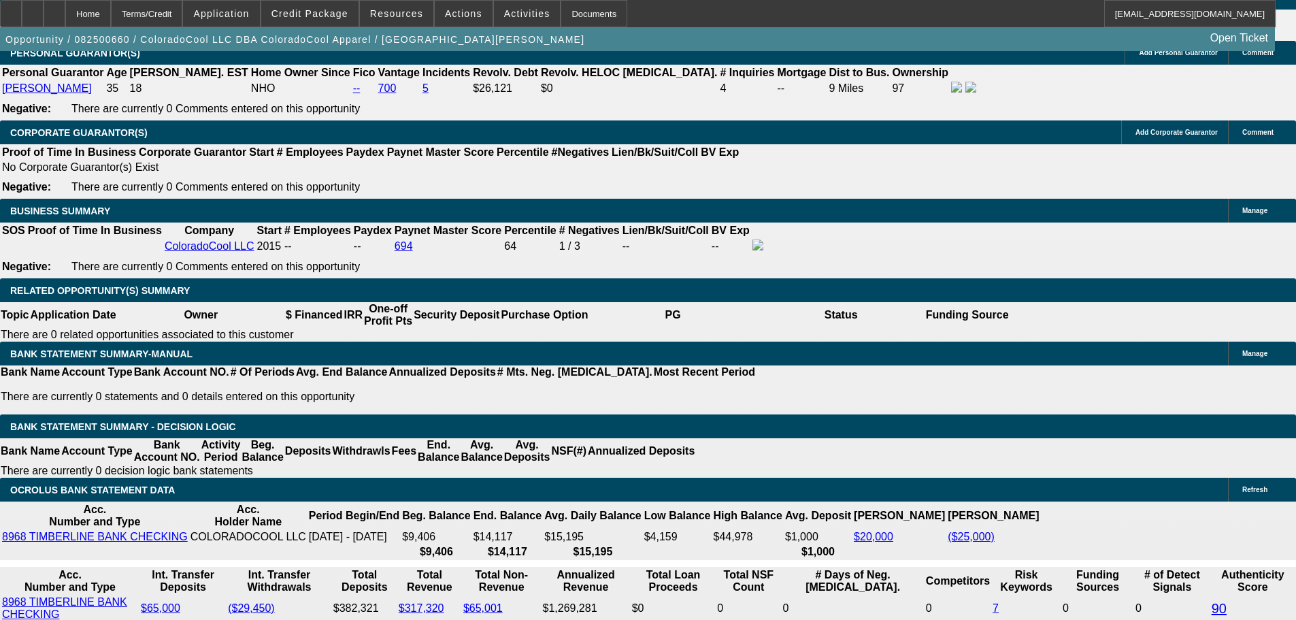
type input "11.2"
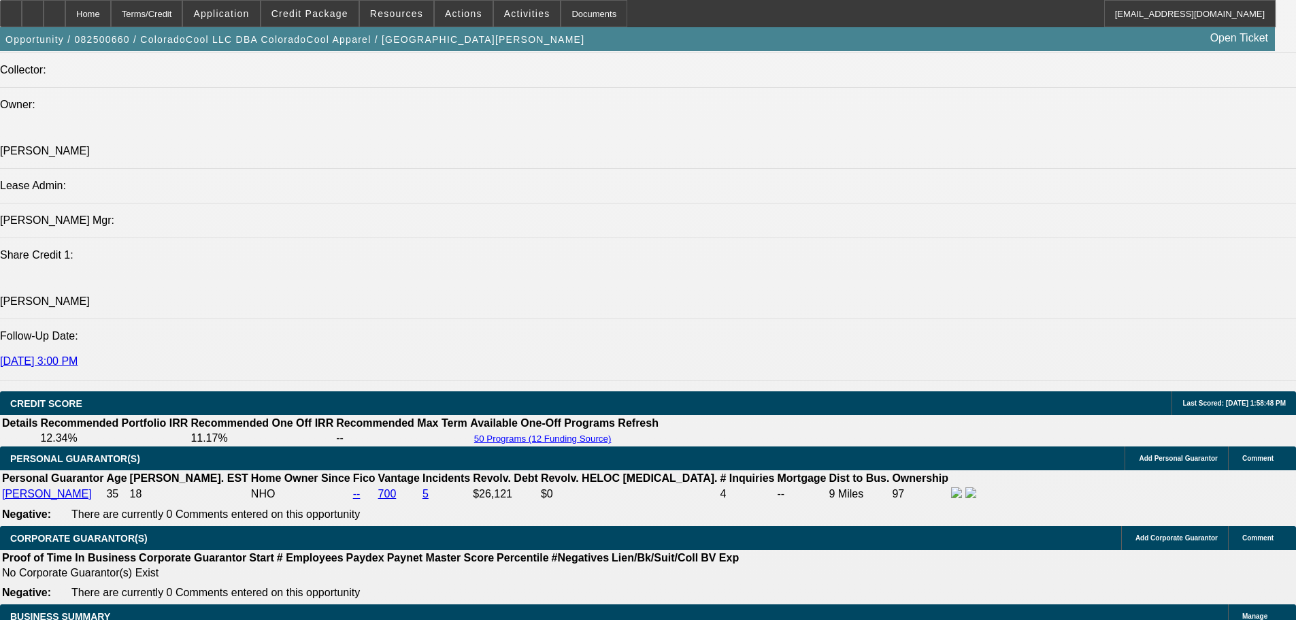
scroll to position [1651, 0]
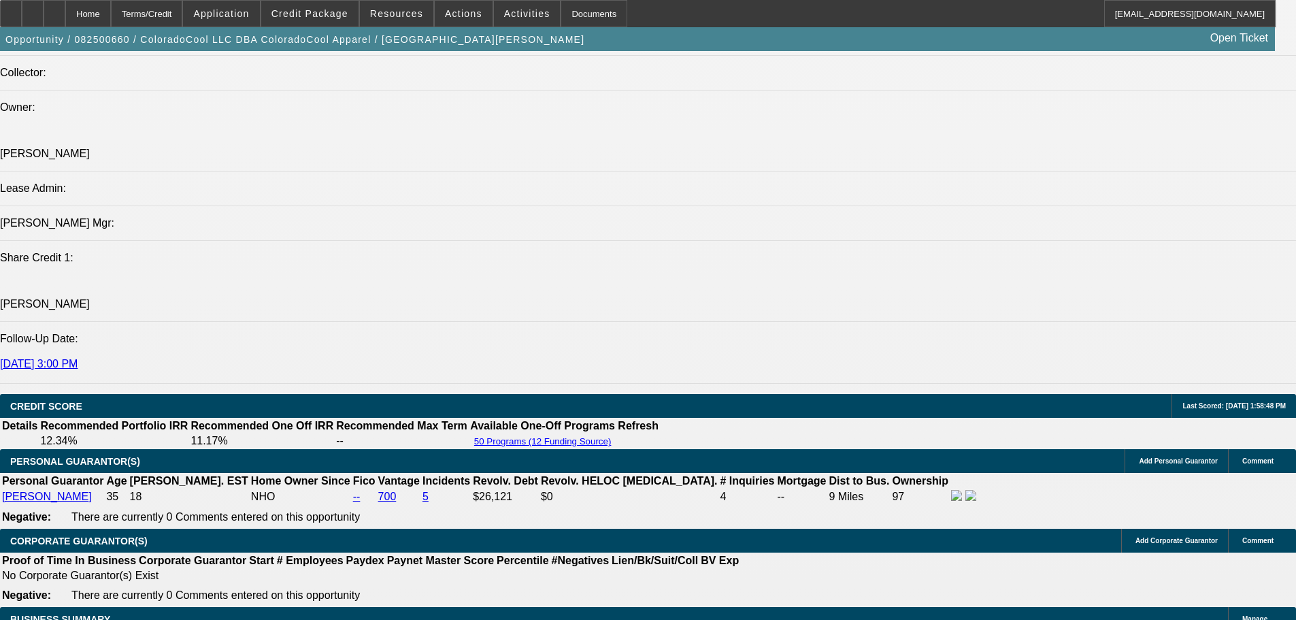
type input "$0.00"
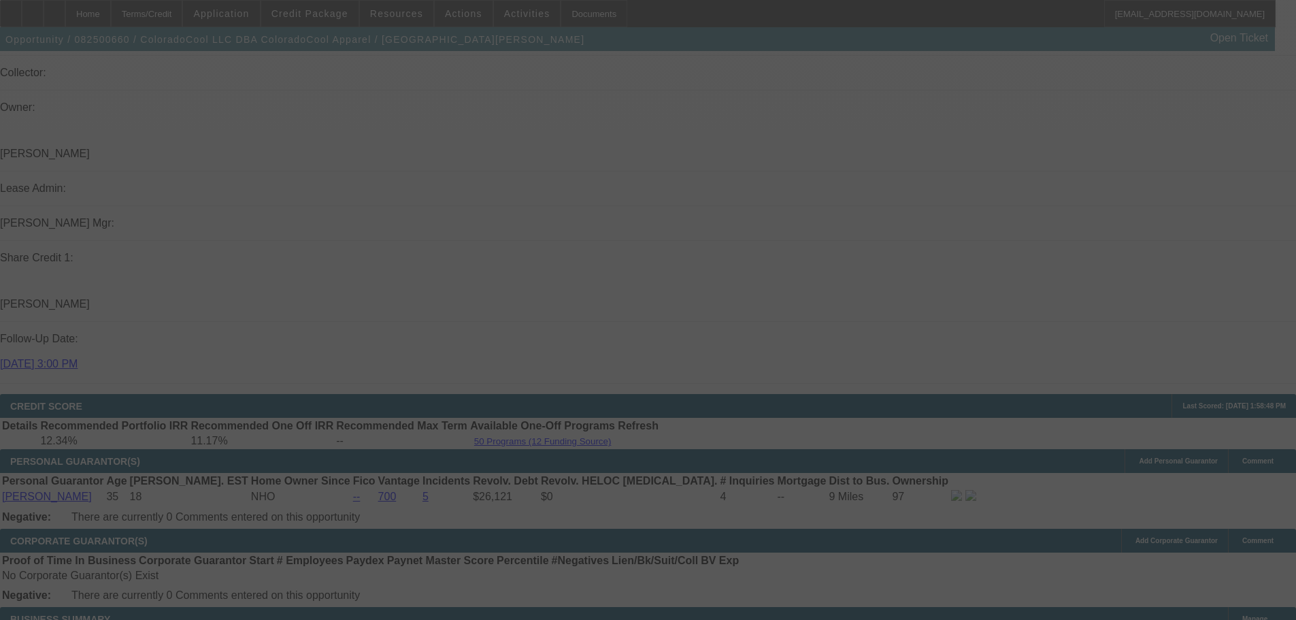
select select "0"
select select "2"
select select "0"
select select "6"
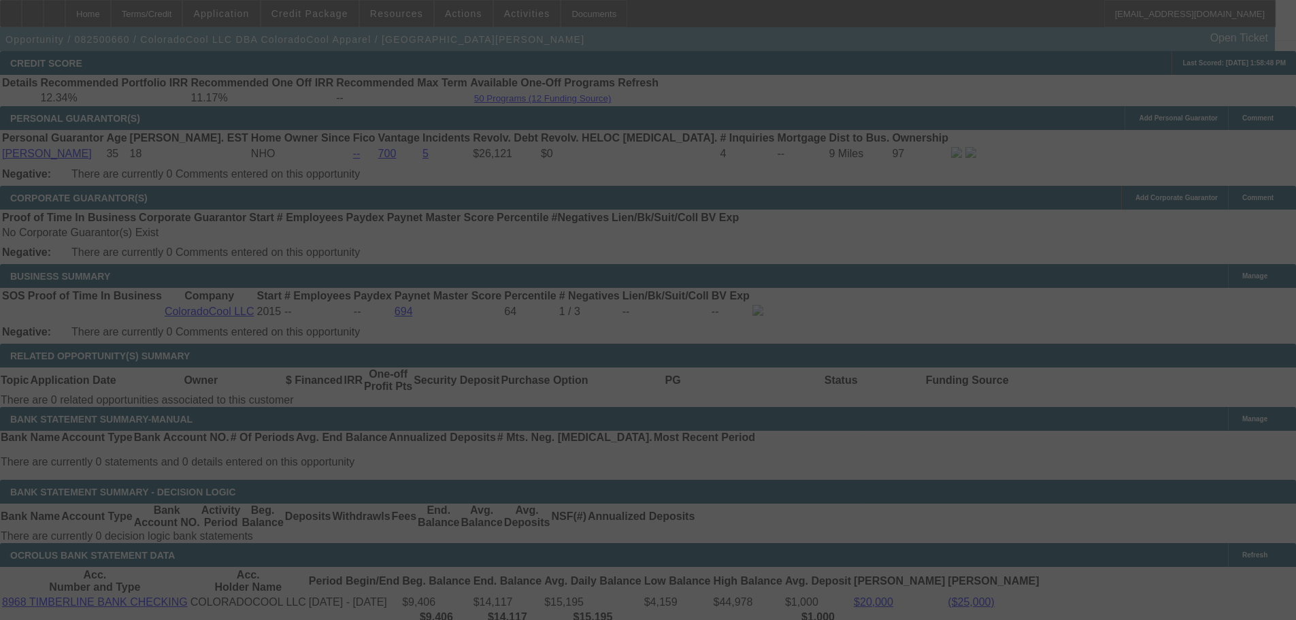
scroll to position [2127, 0]
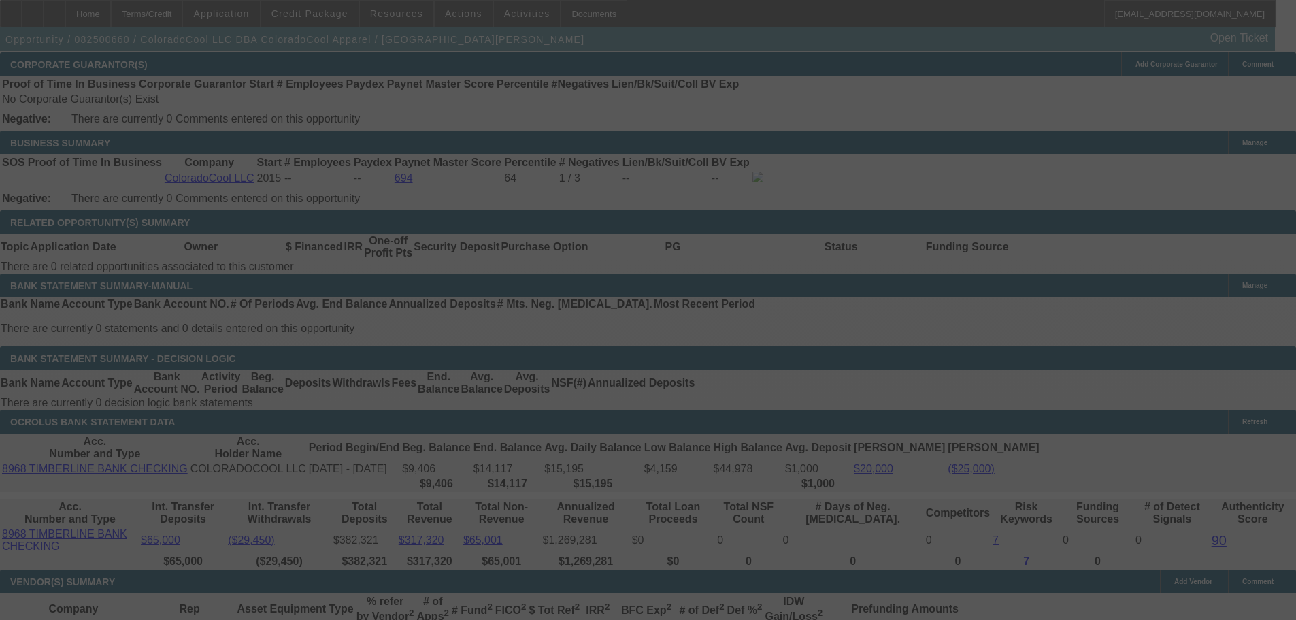
select select "0"
select select "2"
select select "0"
select select "6"
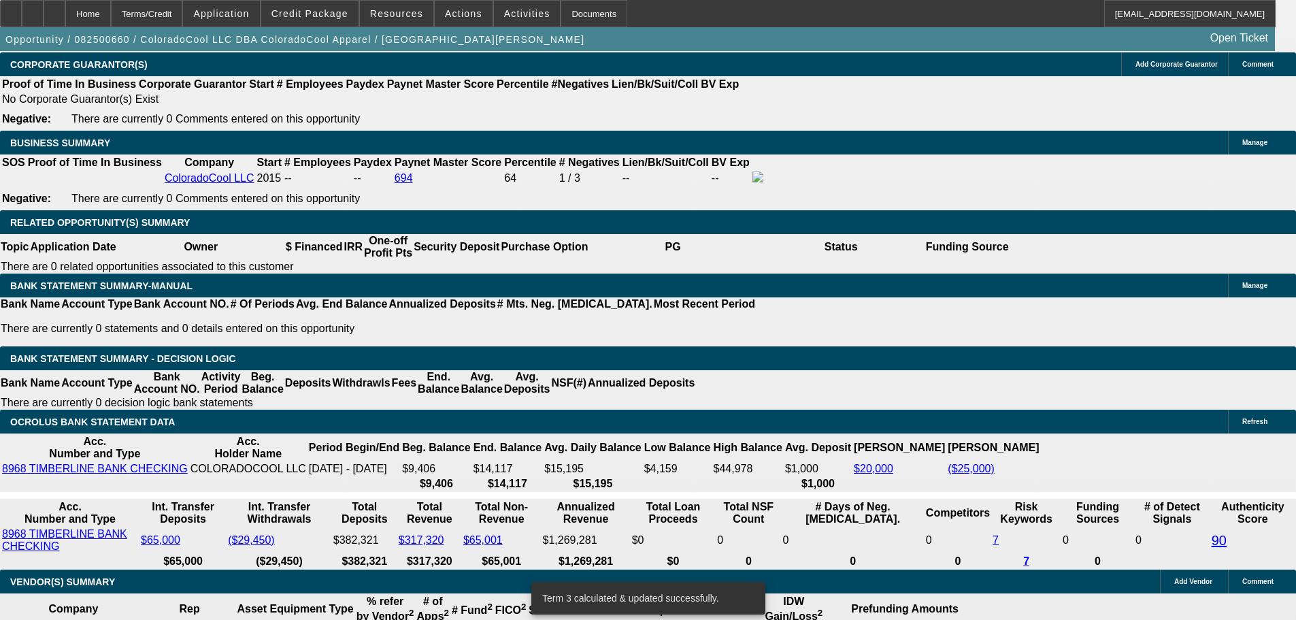
type input "1287.93"
type input "$2,575.86"
type input "UNKNOWN"
type input "11"
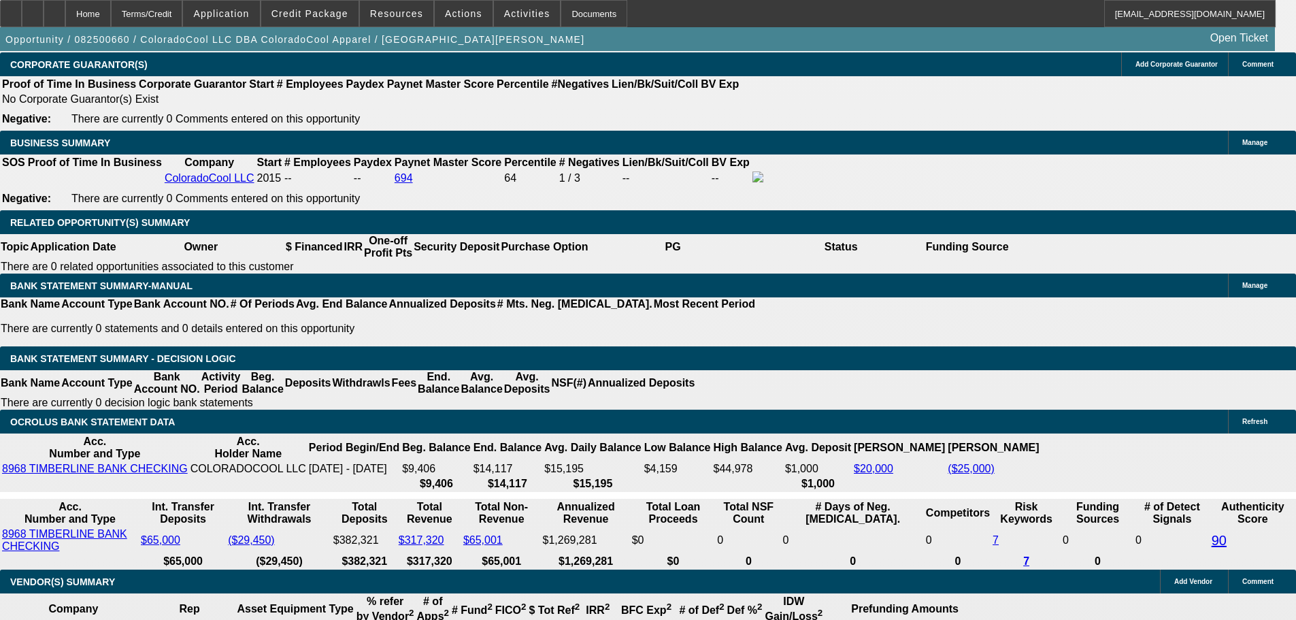
type input "128.93"
type input "$257.86"
type input "1288.93"
type input "11.1"
type input "$2,577.86"
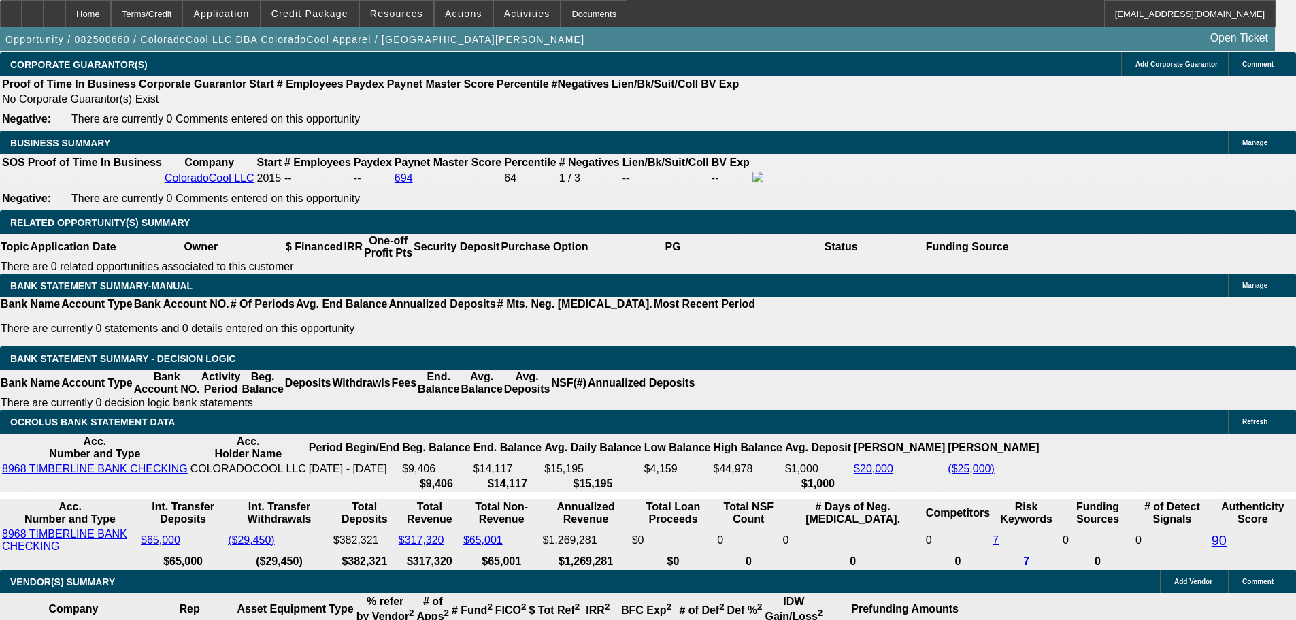
type input "1288.3"
type input "11"
type input "$2,576.60"
type input "1288.73"
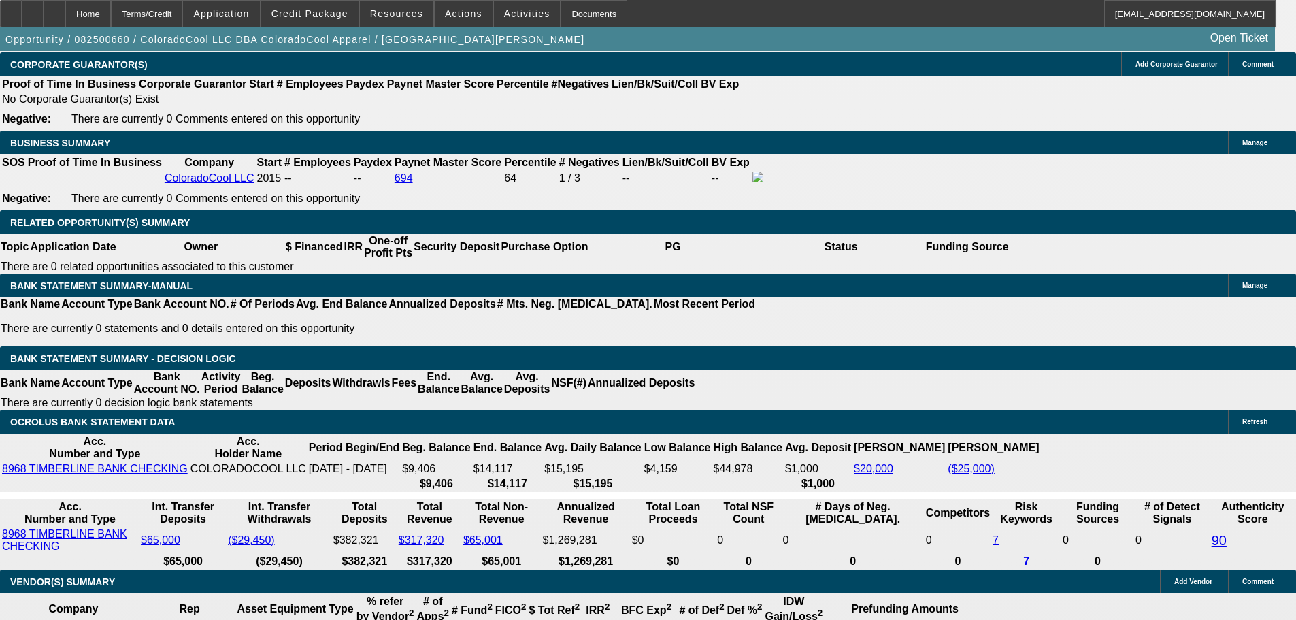
type input "11.1"
type input "$2,577.46"
type input "1288.3"
type input "11"
type input "$2,576.60"
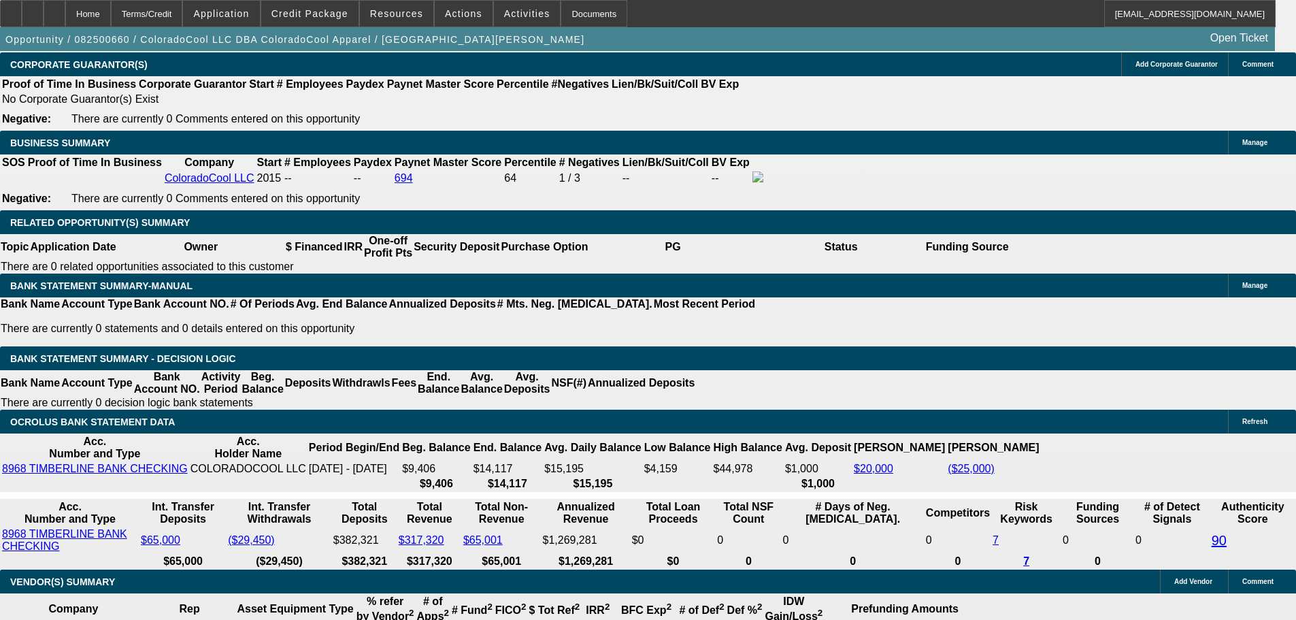
type input "1288.63"
type input "11.1"
type input "$2,577.26"
type input "1288.3"
type input "11"
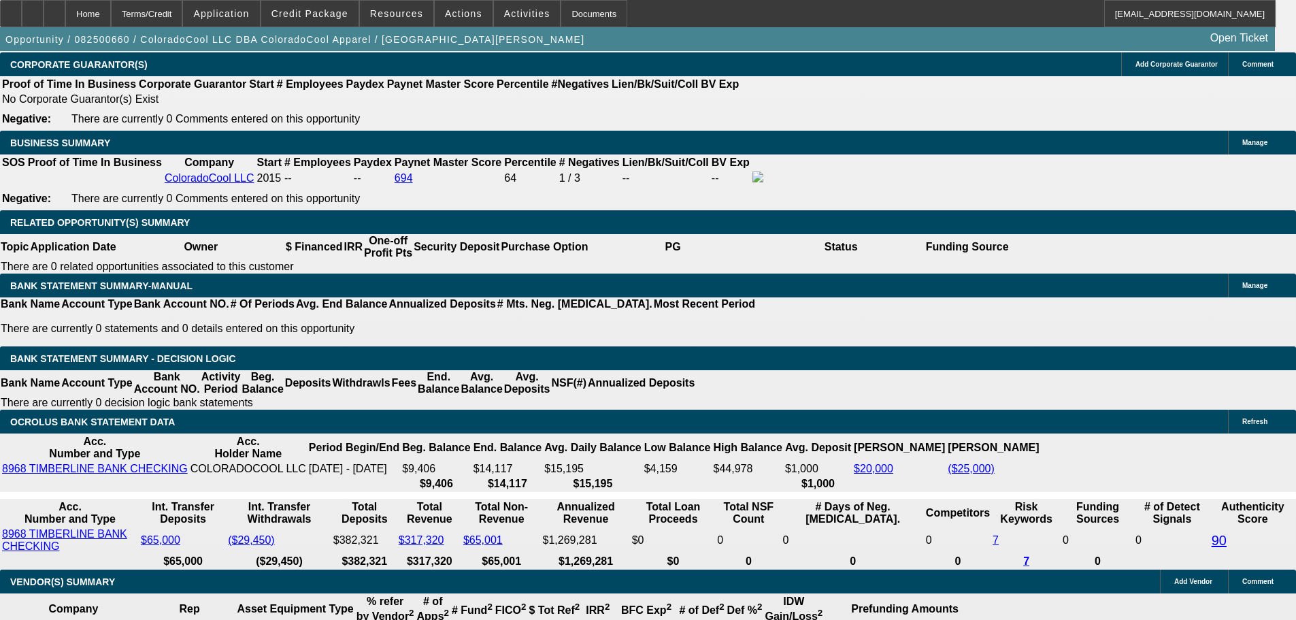
type input "$2,576.60"
type input "1288.53"
type input "11.1"
type input "$2,577.06"
type input "1288.3"
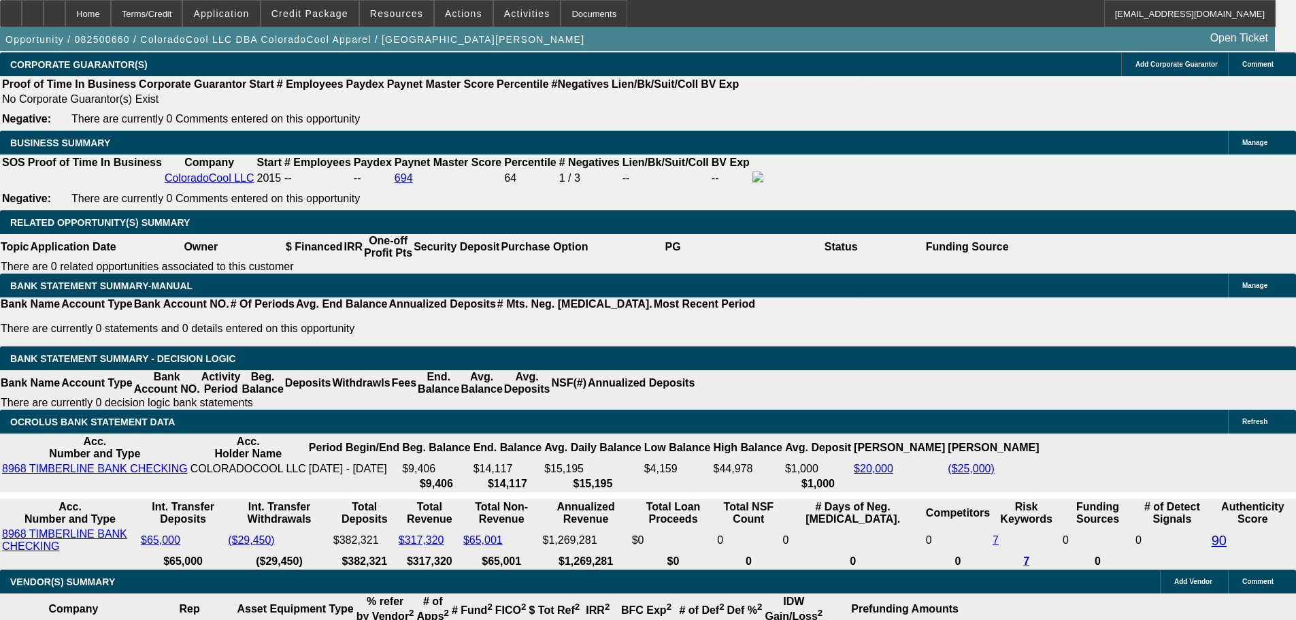
type input "11"
type input "$2,576.60"
type input "1288.43"
type input "11.1"
type input "$2,576.86"
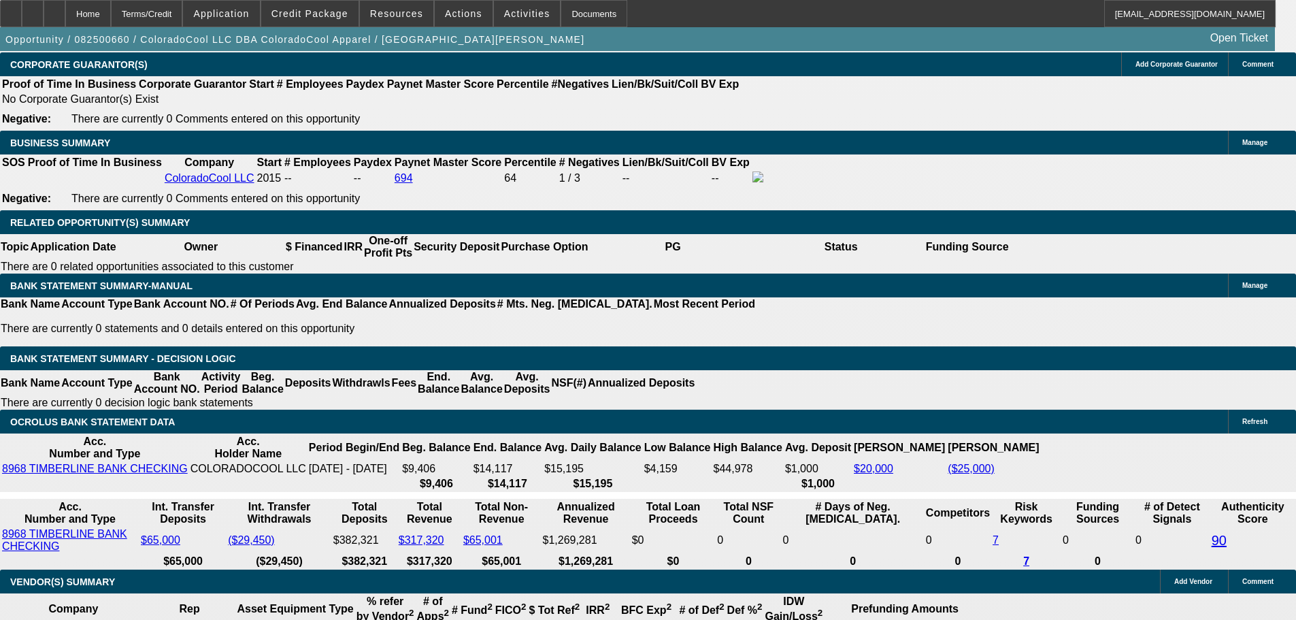
type input "1288.3"
type input "11"
type input "$2,576.60"
type input "1288.33"
type input "$2,576.66"
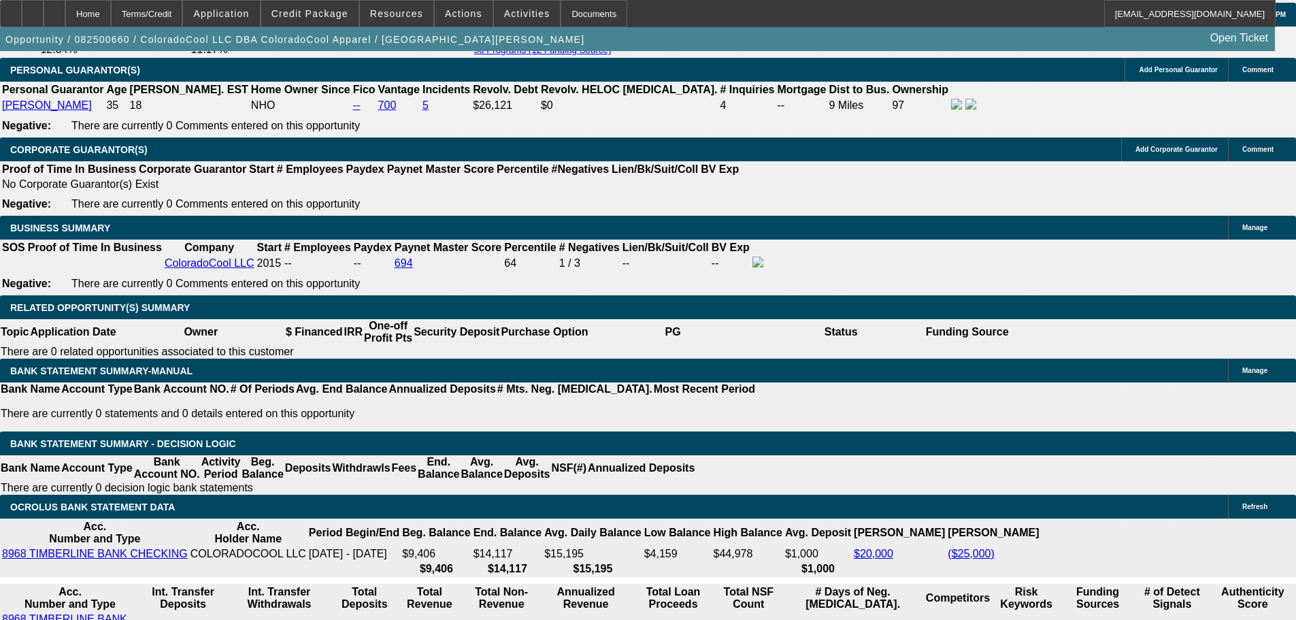
scroll to position [1787, 0]
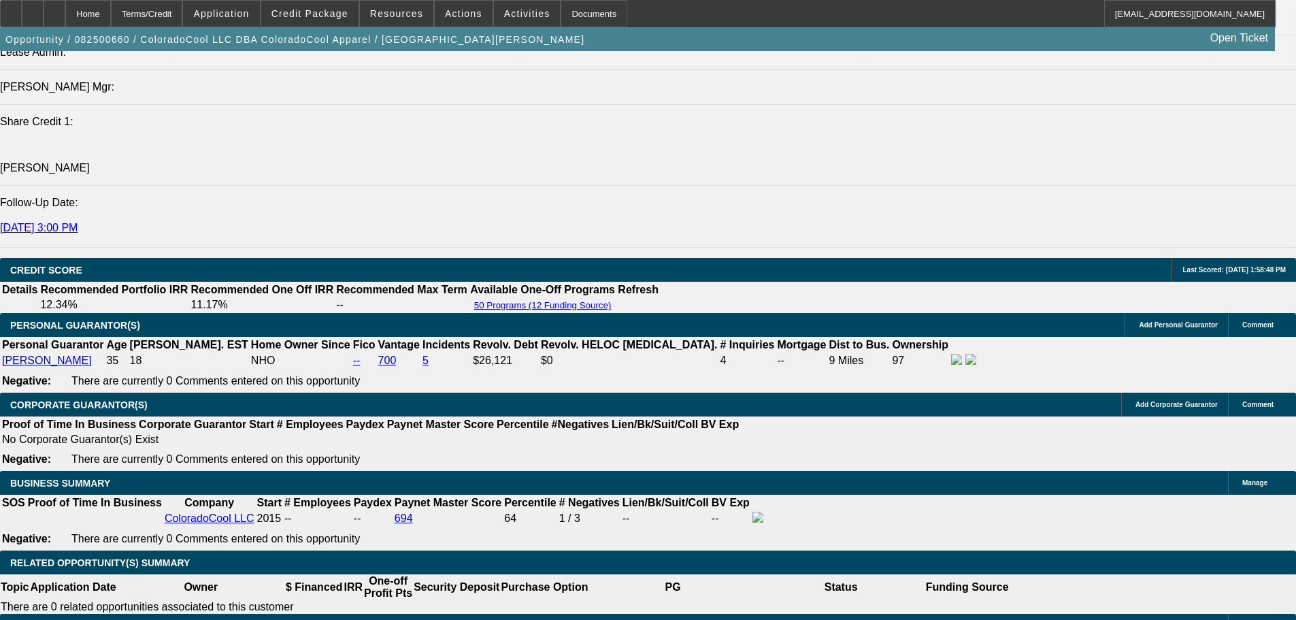
type input "$1,288.33"
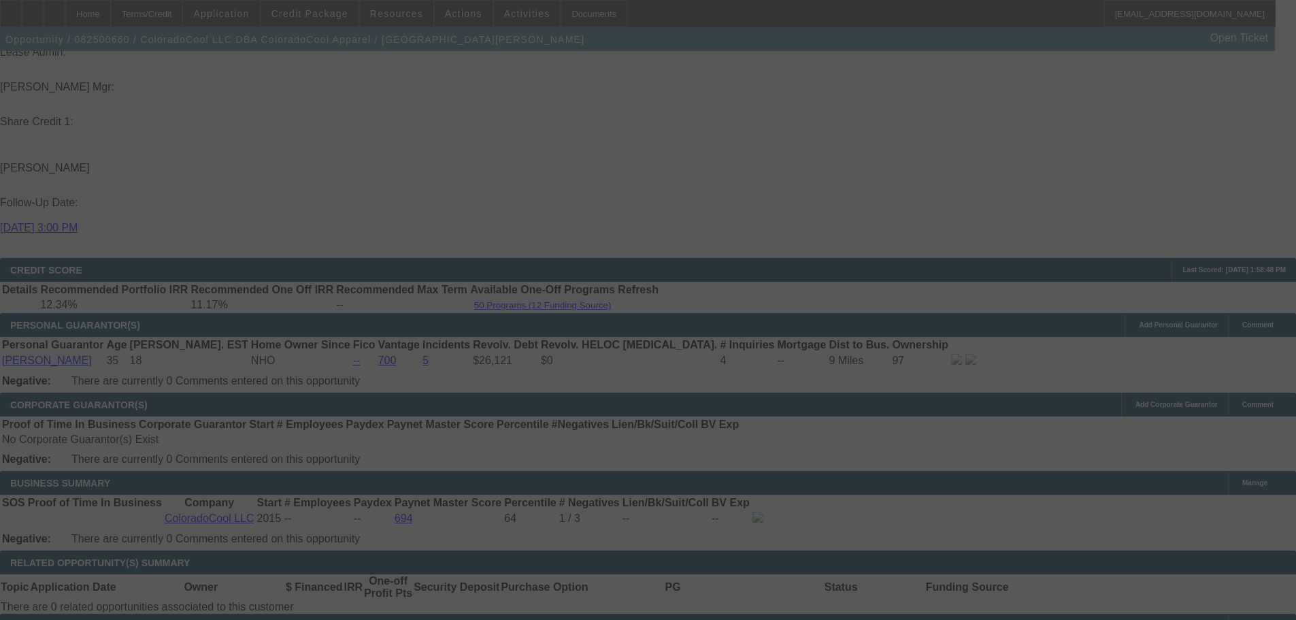
select select "0"
select select "2"
select select "0"
select select "6"
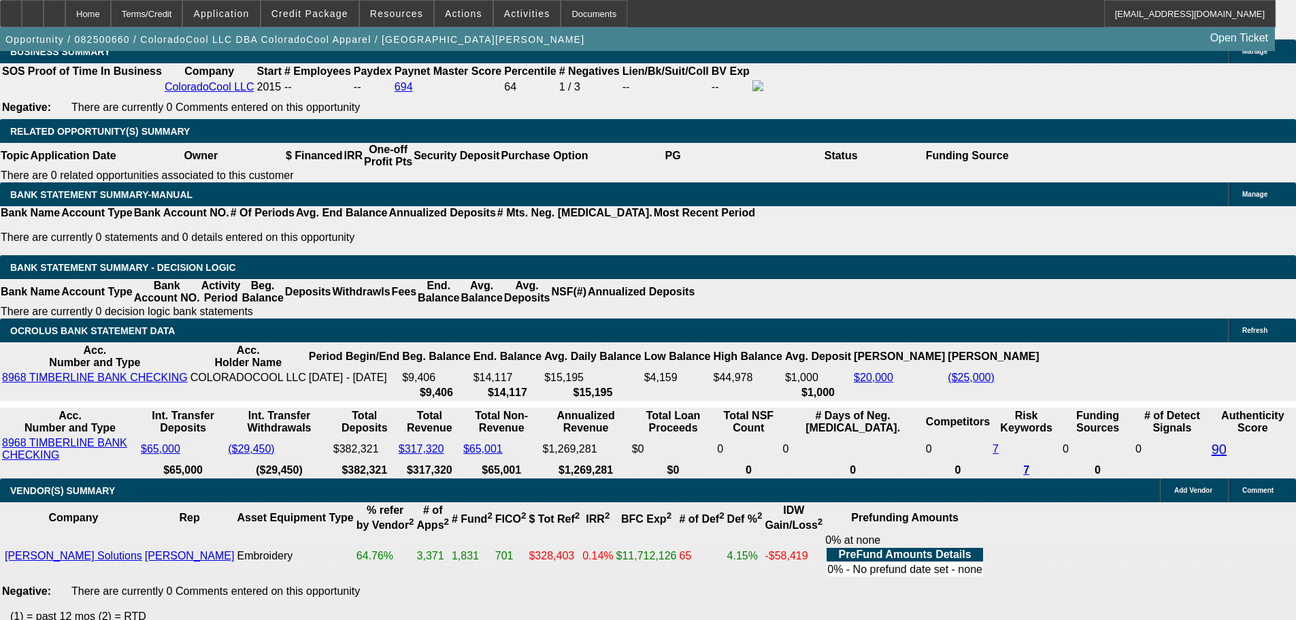
scroll to position [2422, 0]
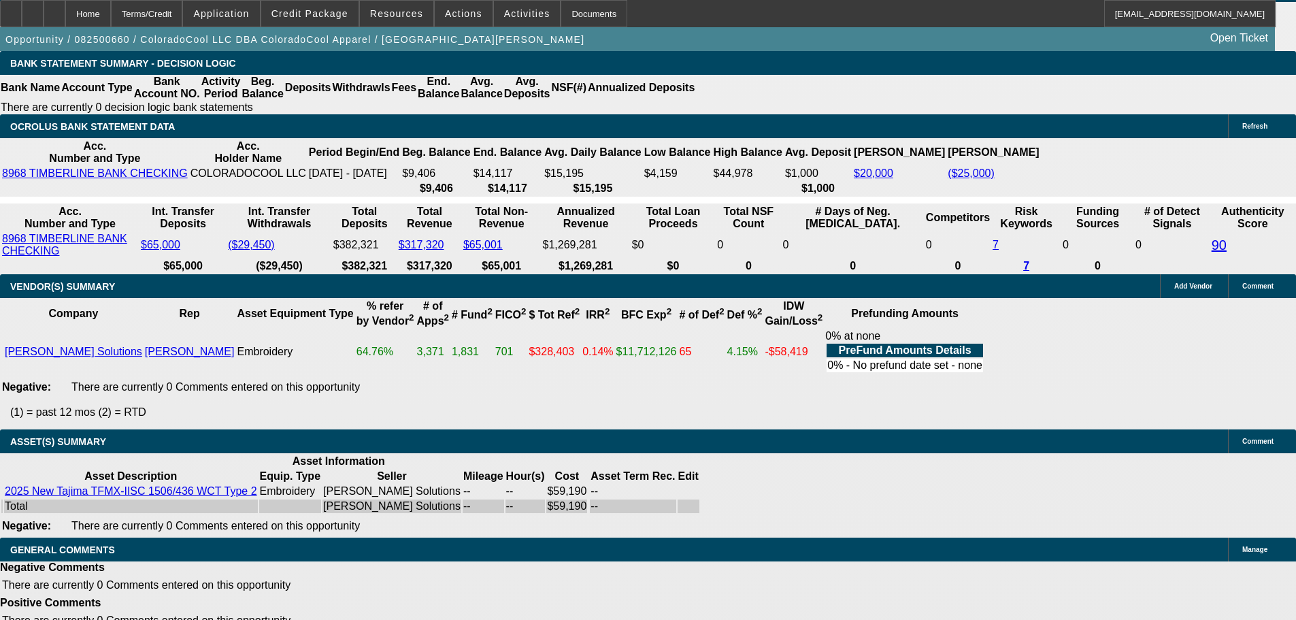
select select "3"
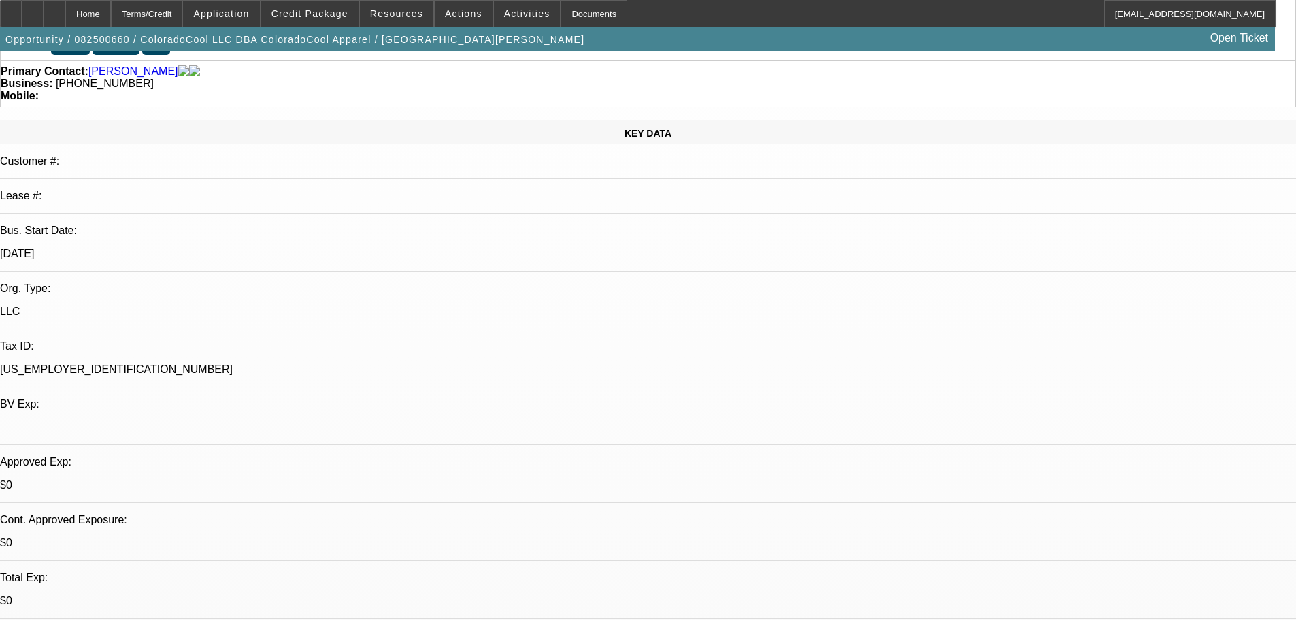
scroll to position [272, 0]
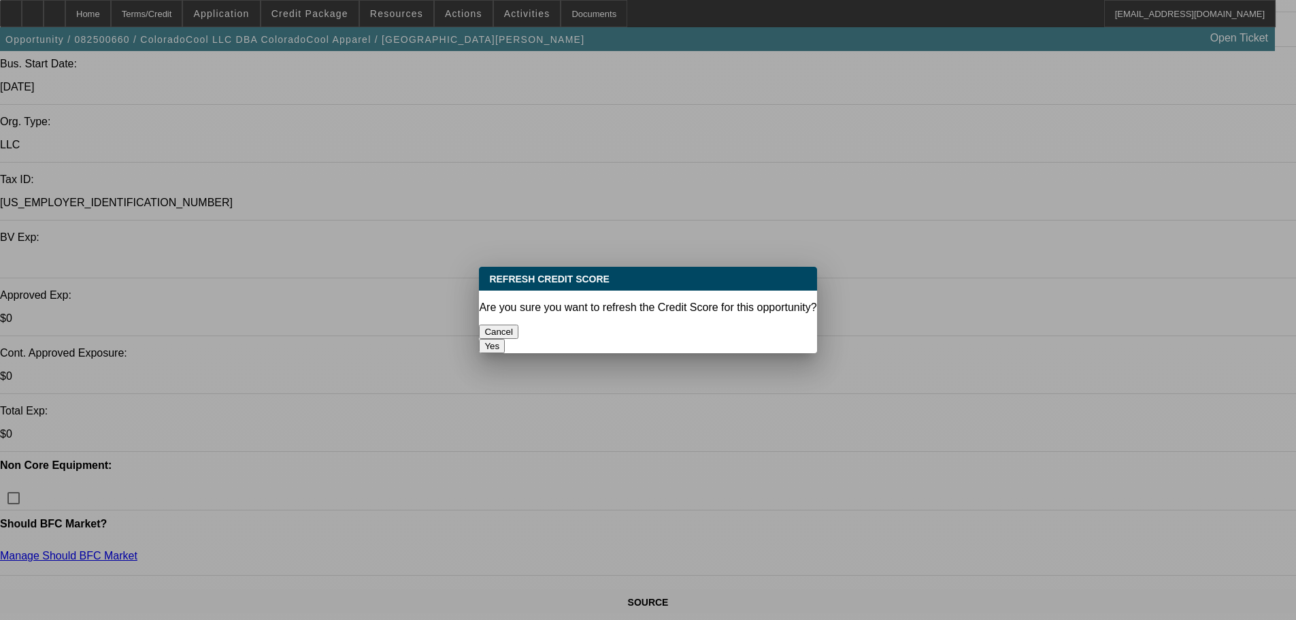
click at [505, 339] on button "Yes" at bounding box center [492, 346] width 26 height 14
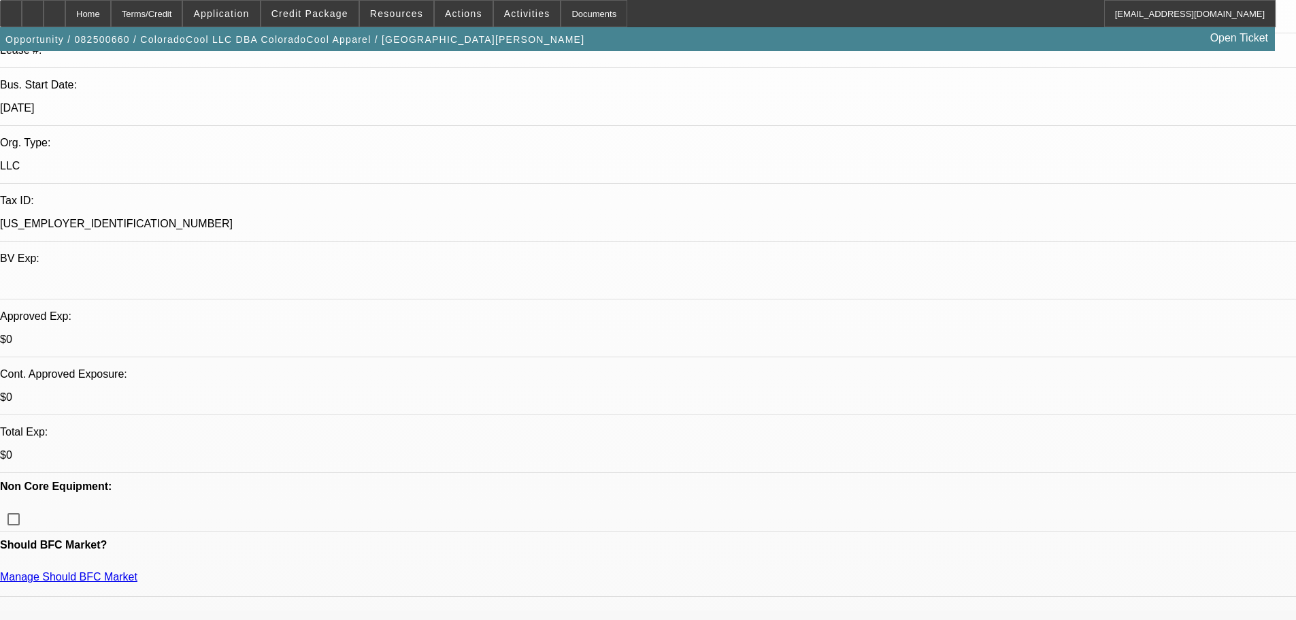
scroll to position [246, 0]
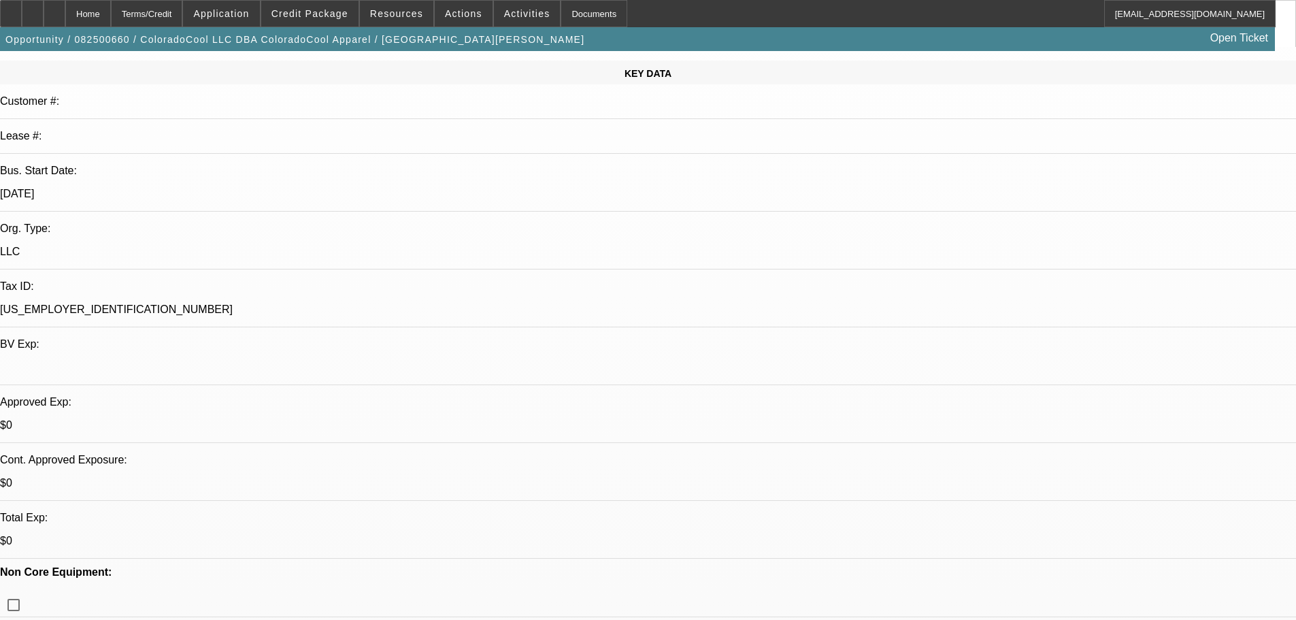
scroll to position [476, 0]
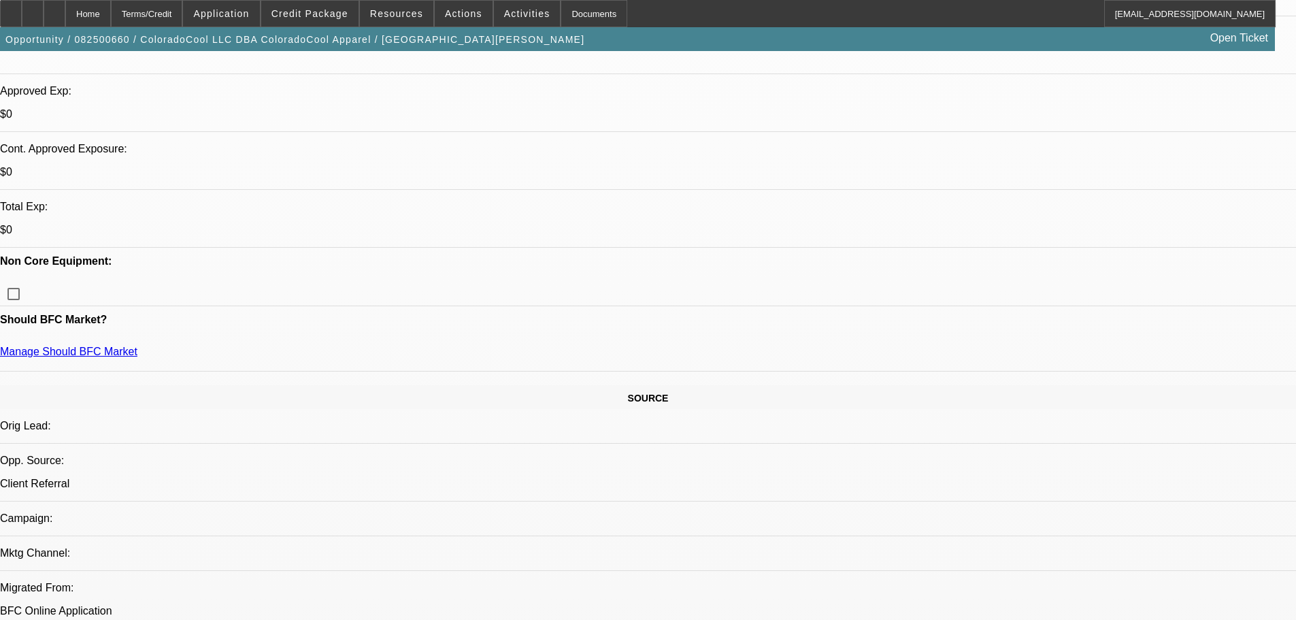
type textarea "HIGH REV OWED, NO MTG, NUMEROUS STUDENT LOANS OPEN , PAYNET MOSTLY C/C, ONLY RE…"
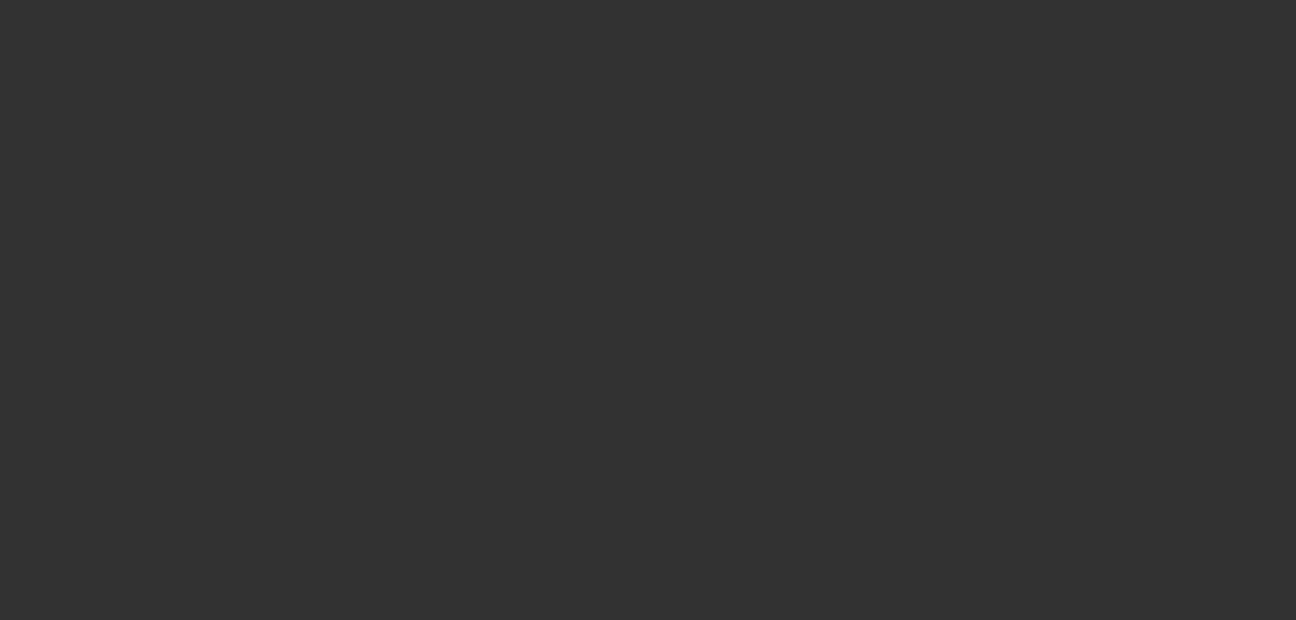
scroll to position [0, 0]
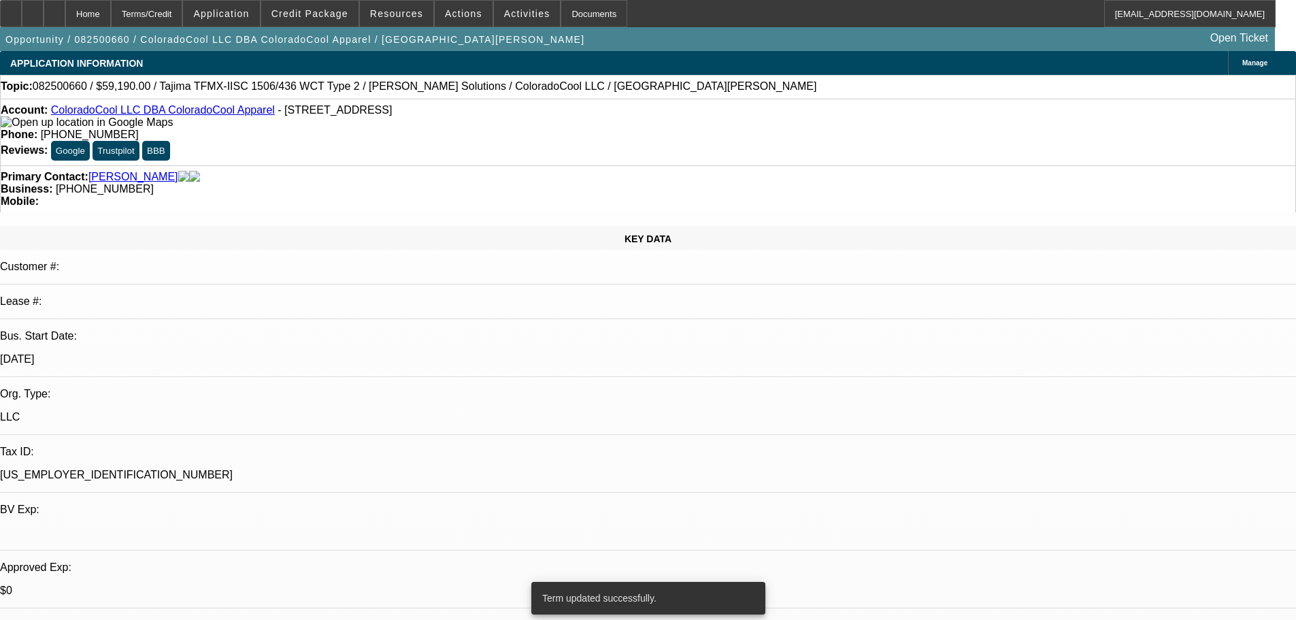
select select "0"
select select "2"
select select "0"
select select "6"
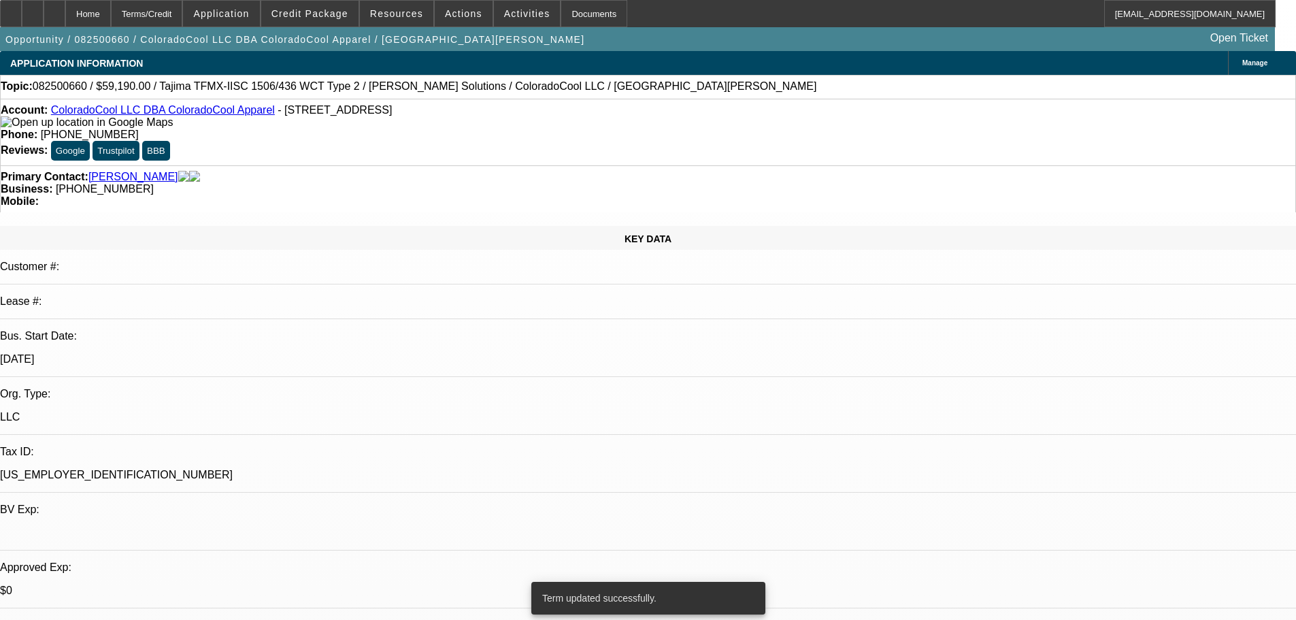
select select "0"
select select "2"
select select "0"
select select "6"
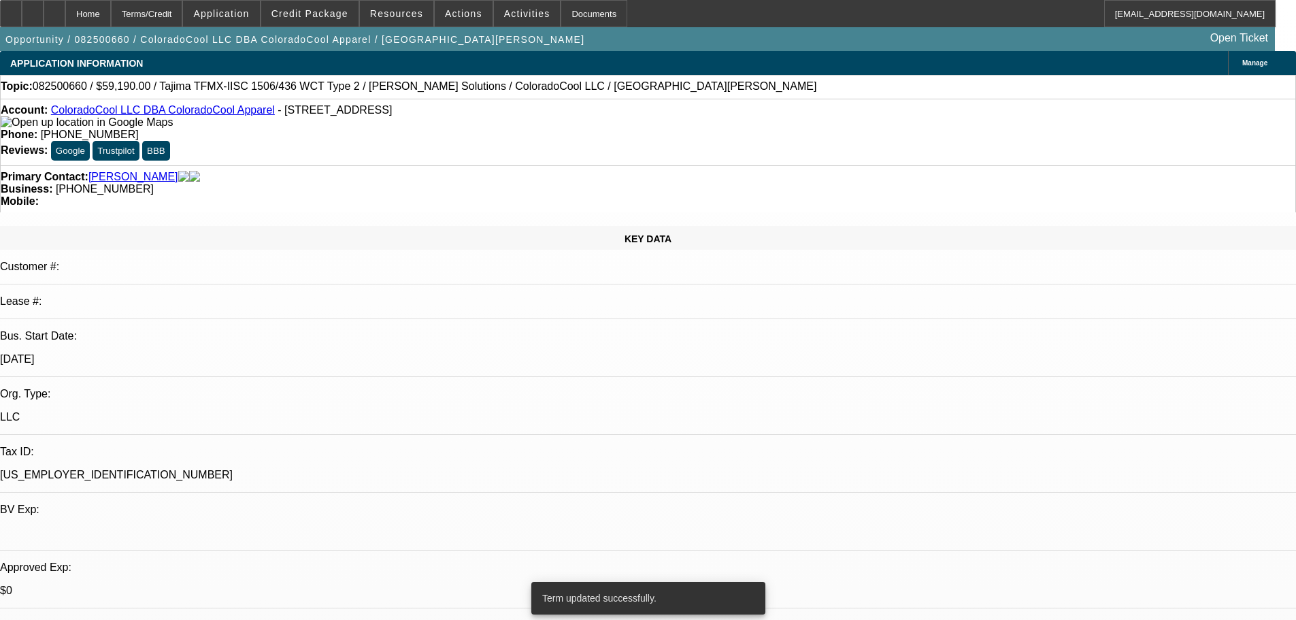
select select "0"
select select "2"
select select "0"
select select "6"
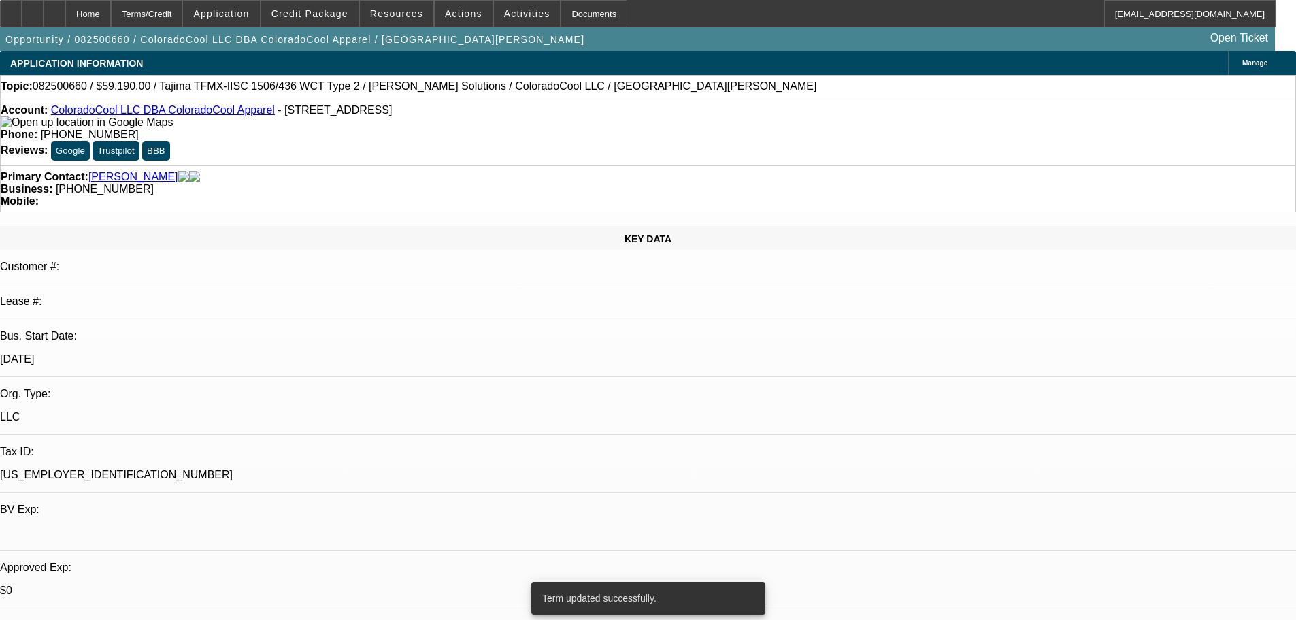
select select "0"
select select "2"
select select "0"
select select "6"
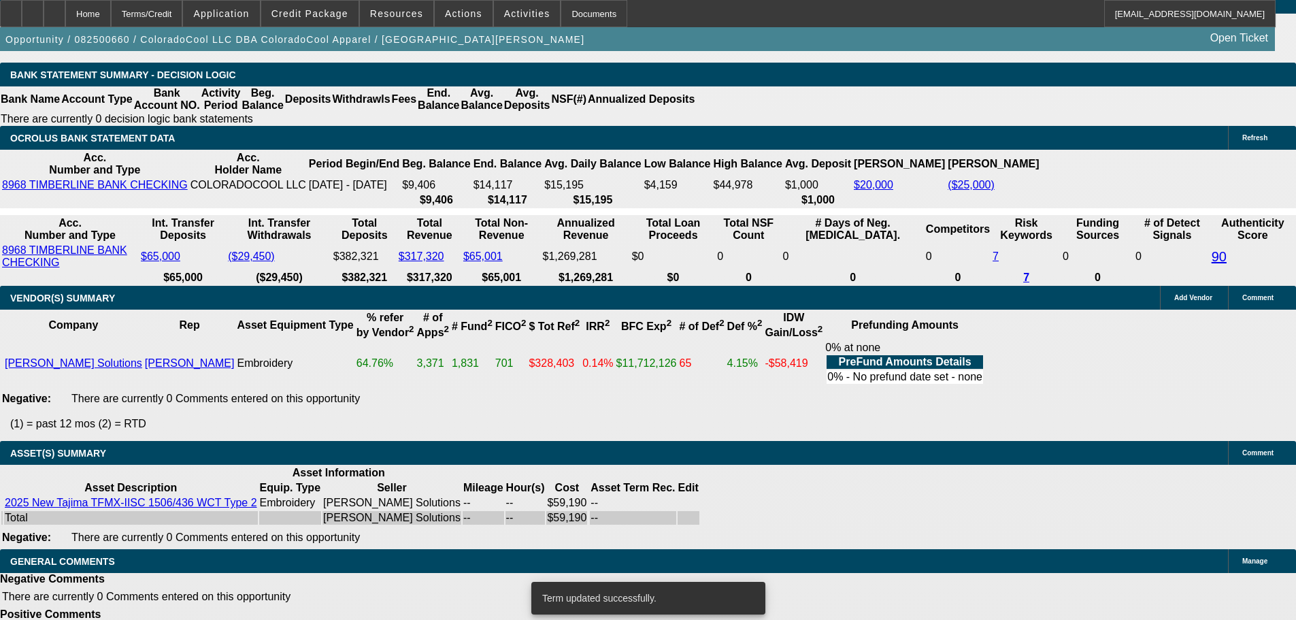
scroll to position [2422, 0]
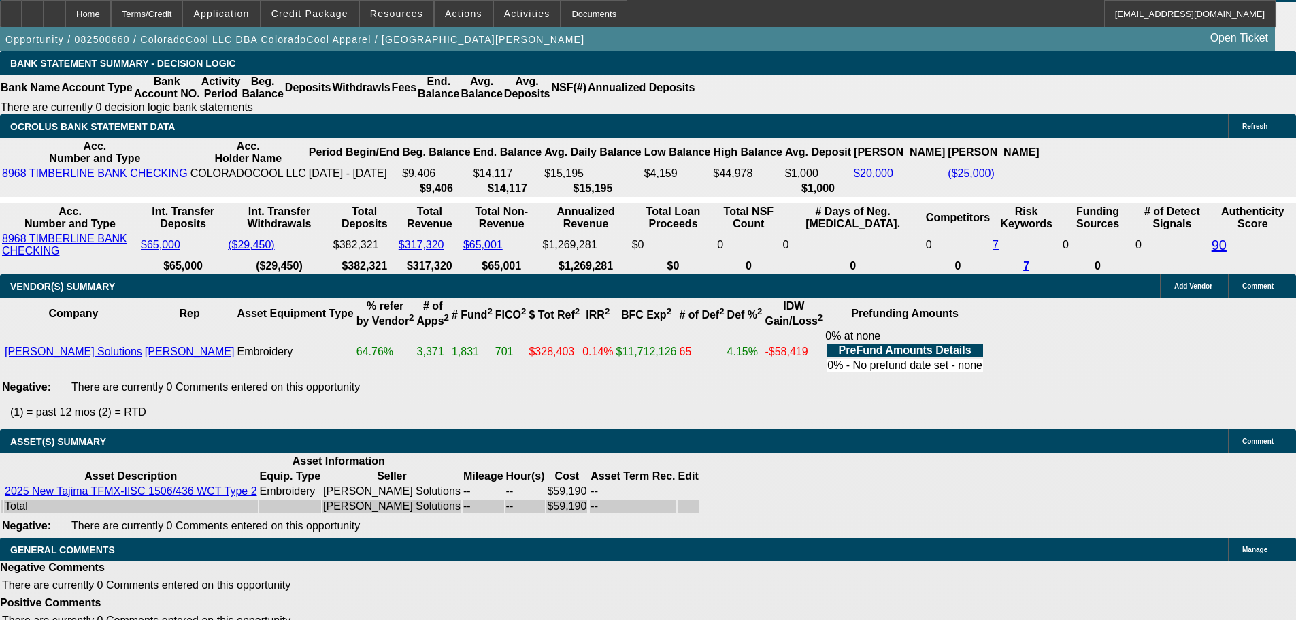
select select "3"
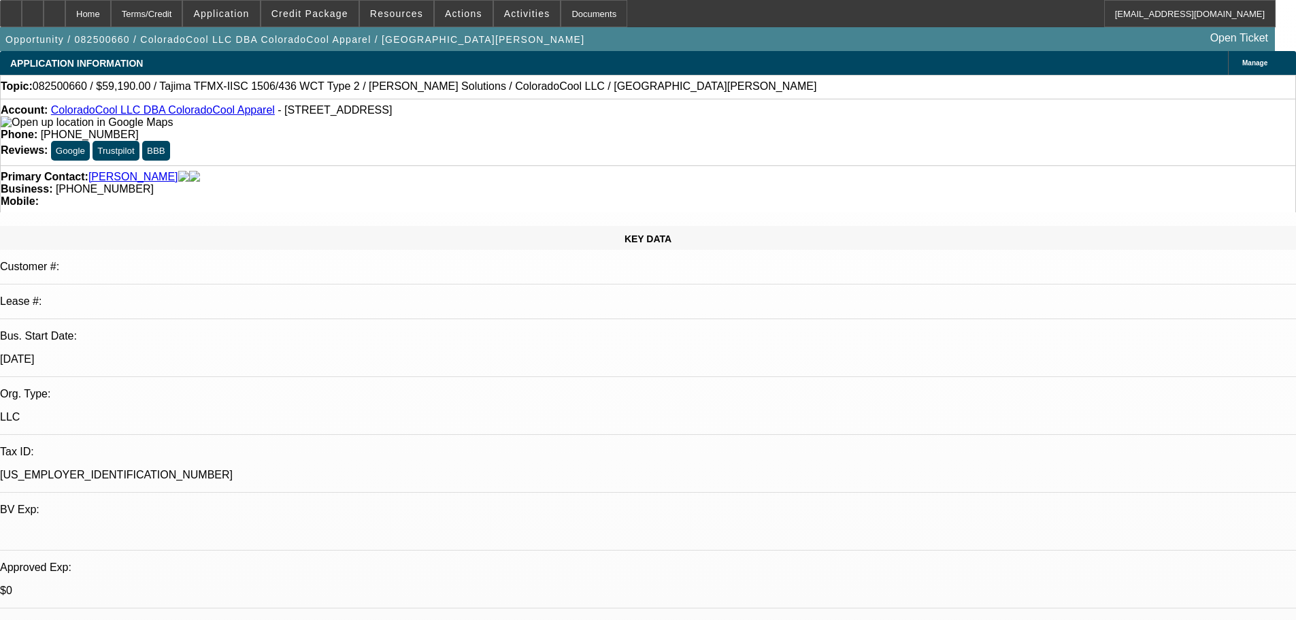
scroll to position [476, 0]
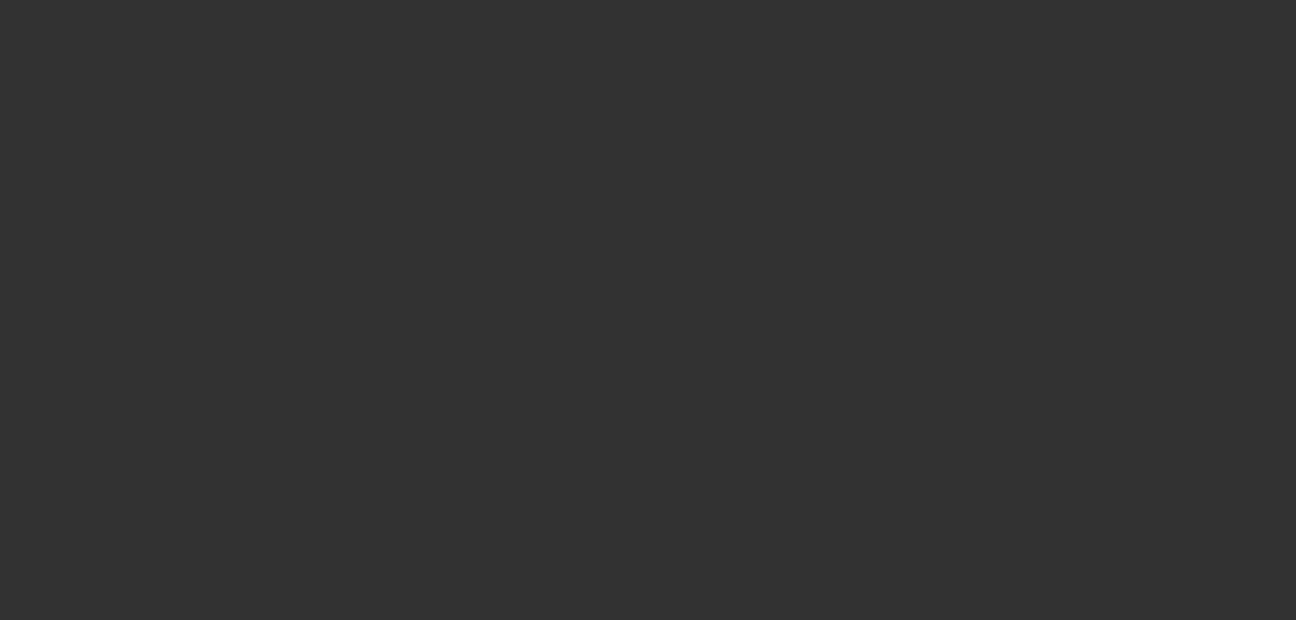
scroll to position [0, 0]
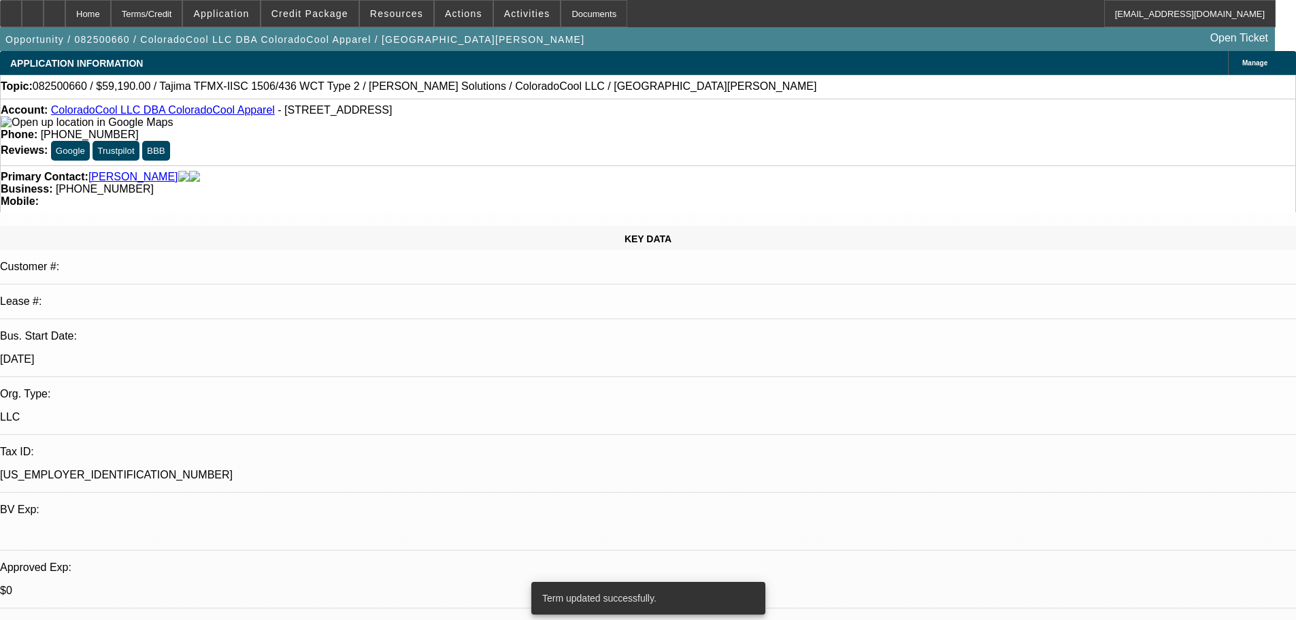
select select "0"
select select "2"
select select "0"
select select "6"
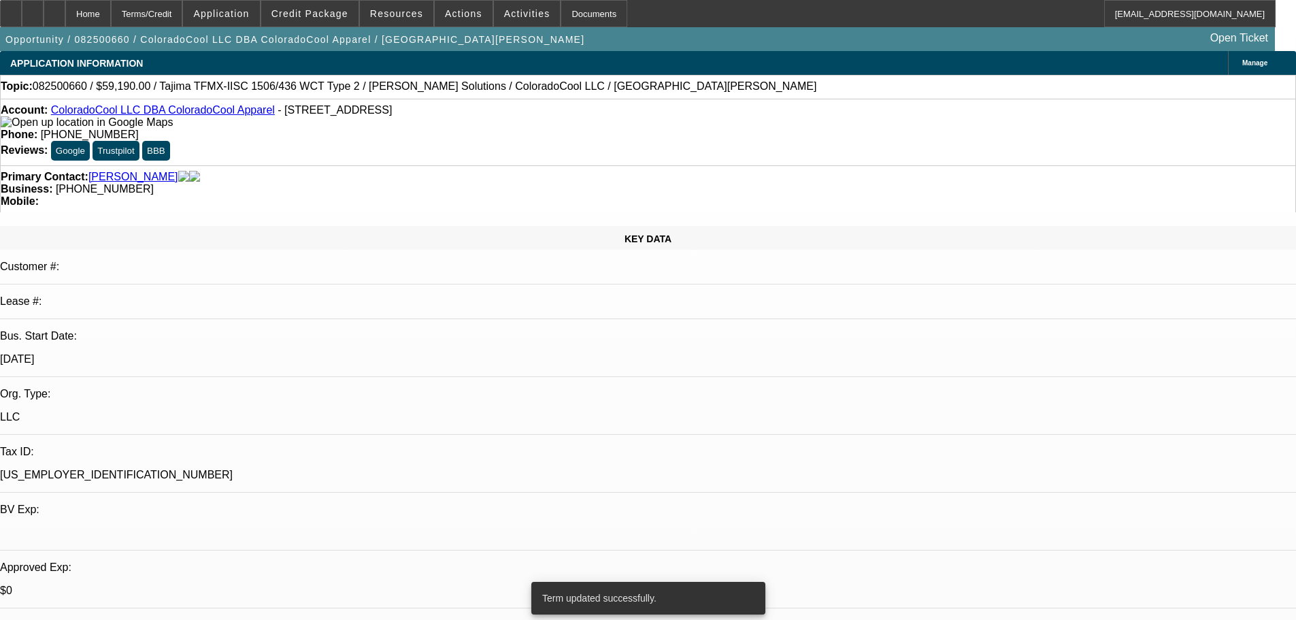
select select "0"
select select "2"
select select "0"
select select "6"
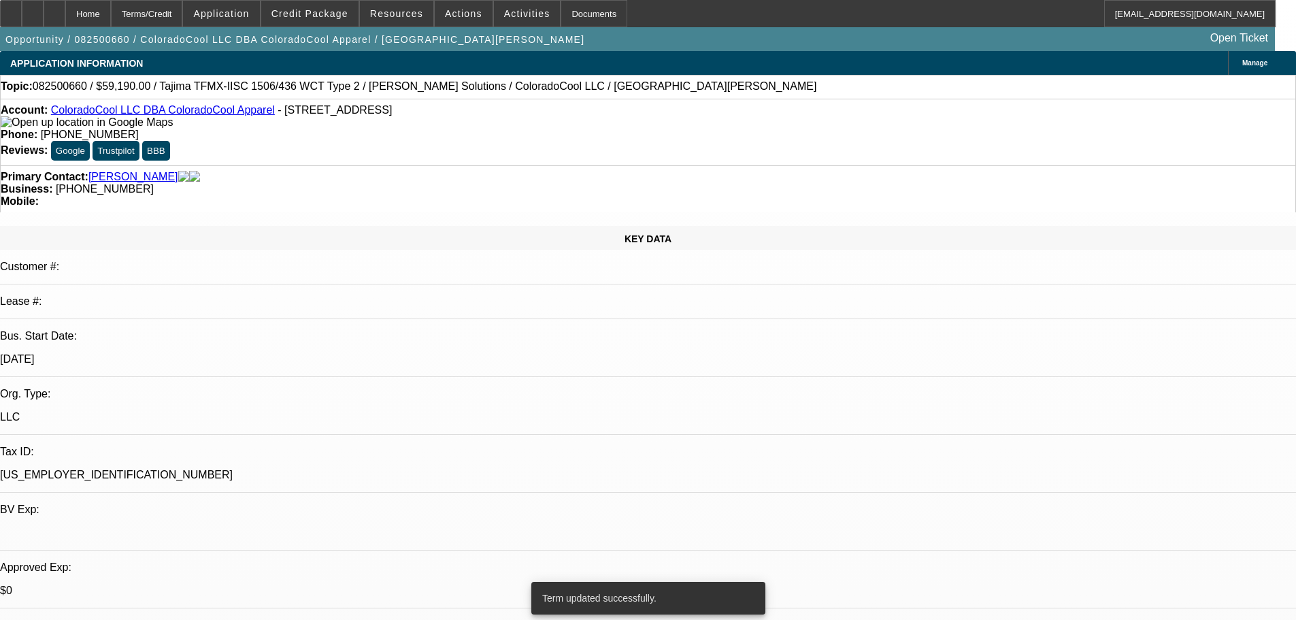
select select "0"
select select "2"
select select "0"
select select "6"
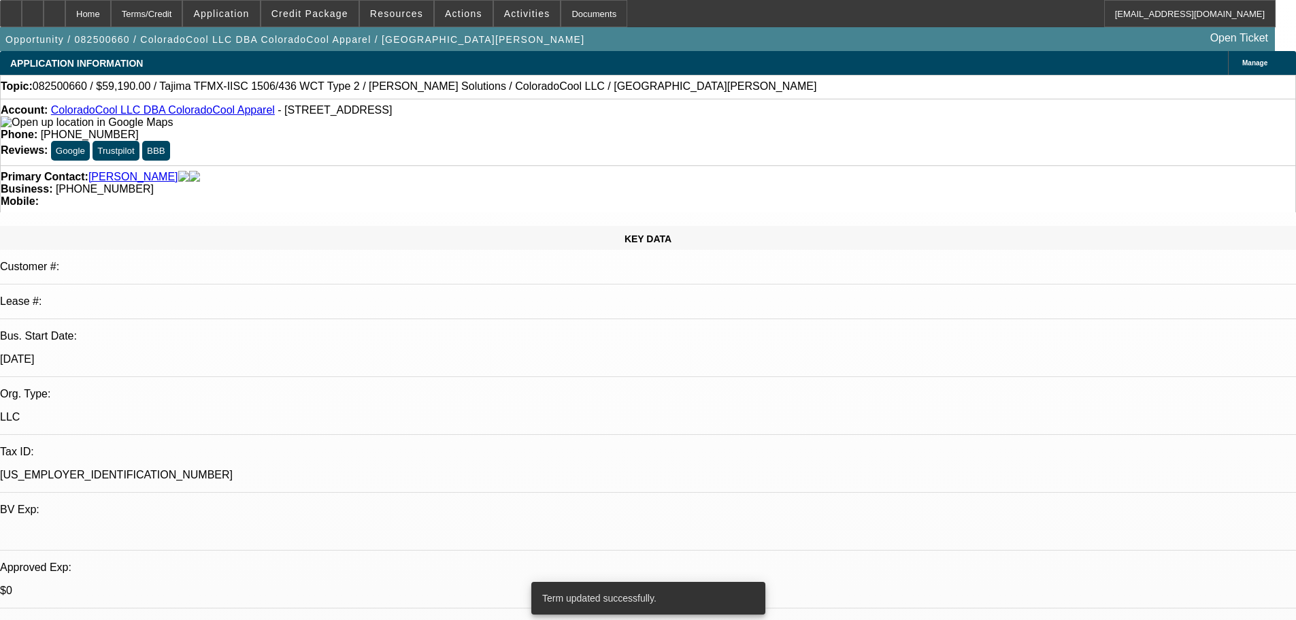
select select "0"
select select "2"
select select "0"
select select "6"
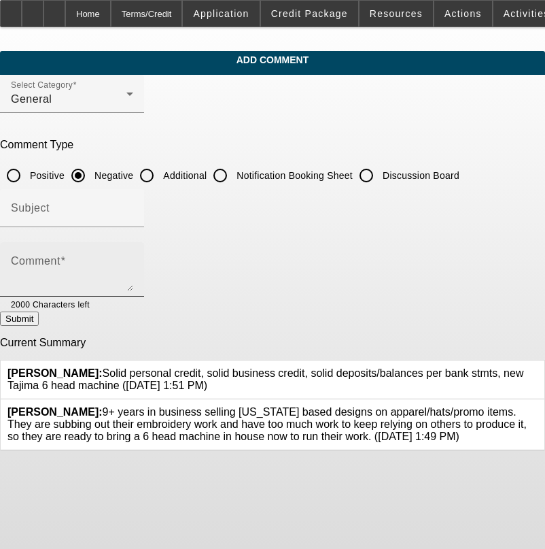
click at [133, 246] on div "Comment" at bounding box center [72, 269] width 122 height 54
click at [133, 268] on textarea "4K DEAL AIR," at bounding box center [72, 274] width 122 height 33
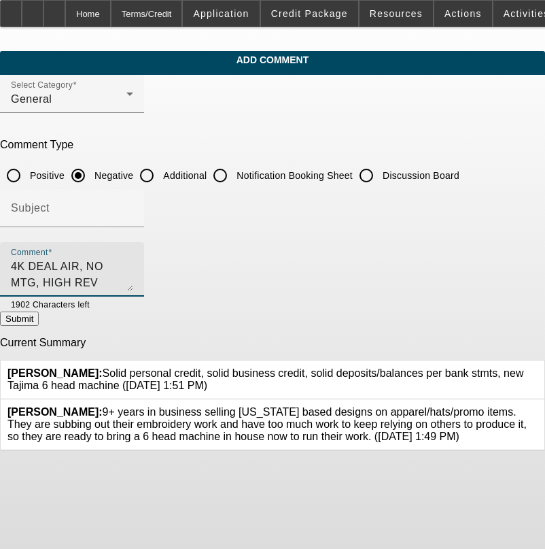
click at [133, 265] on textarea "4K DEAL AIR, NO MTG, HIGH REV OWED, BOATLOAD STUDENT LOANS, PAYNET IS CC SO NO …" at bounding box center [72, 274] width 122 height 33
click at [133, 269] on textarea "4K DEAL AIR, NO MTG, HIGH REV OWED, BOATLOAD STUDENT LOANS, PAYNET IS CC AND UN…" at bounding box center [72, 274] width 122 height 33
type textarea "4K DEAL AIR, NO MTG, HIGH REV OWED, BOATLOAD STUDENT LOANS, PAYNET IS CC AND UN…"
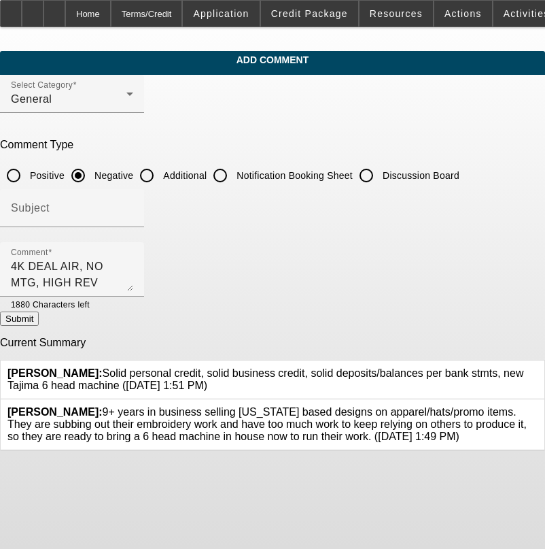
click at [39, 315] on button "Submit" at bounding box center [19, 318] width 39 height 14
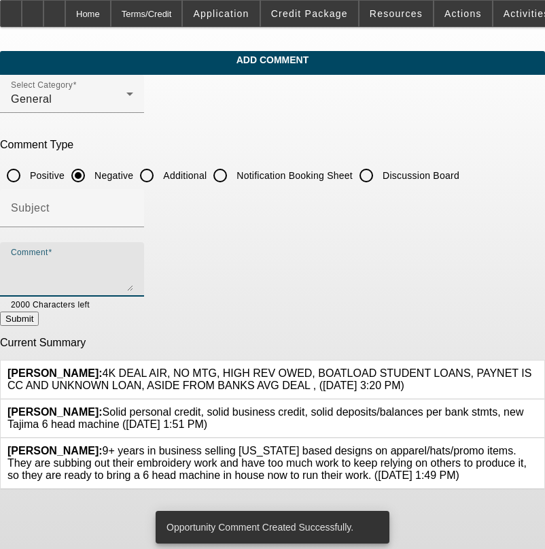
click at [92, 266] on textarea "Comment" at bounding box center [72, 274] width 122 height 33
